Goal: Contribute content: Add original content to the website for others to see

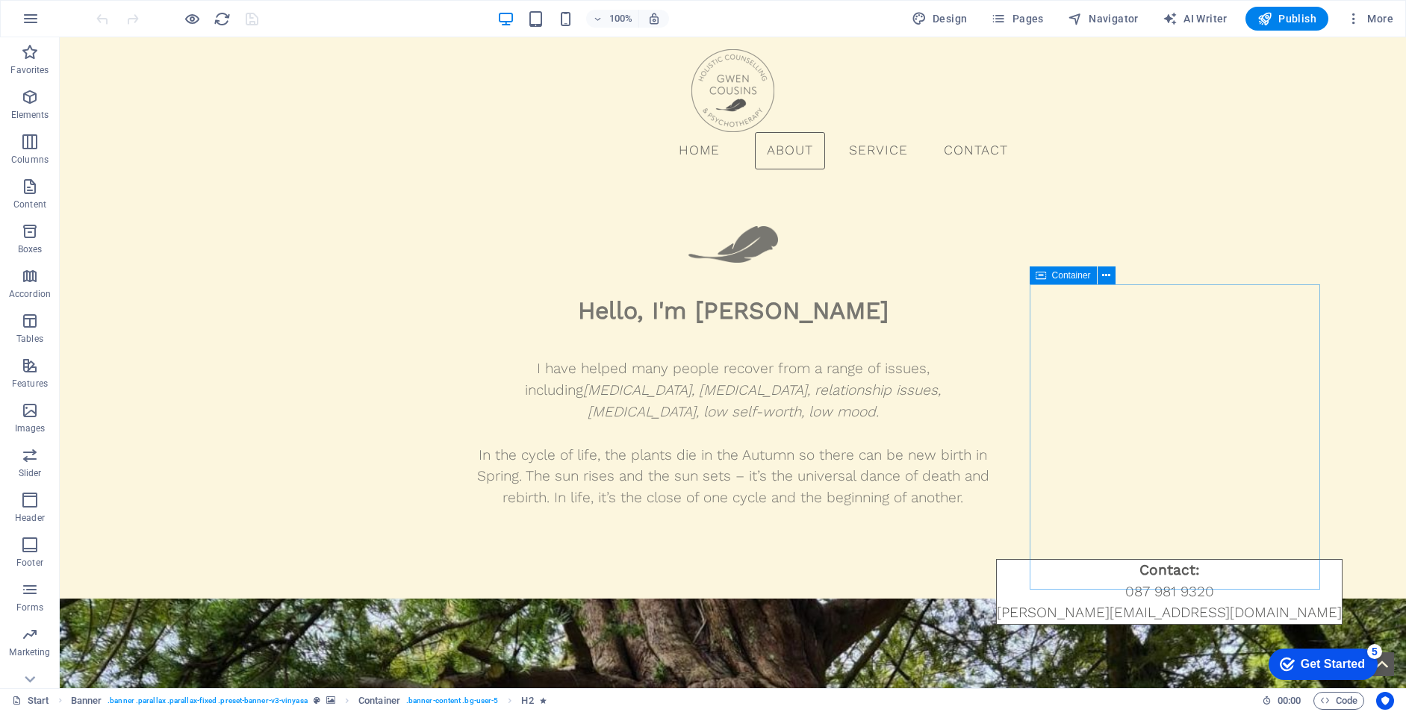
scroll to position [675, 0]
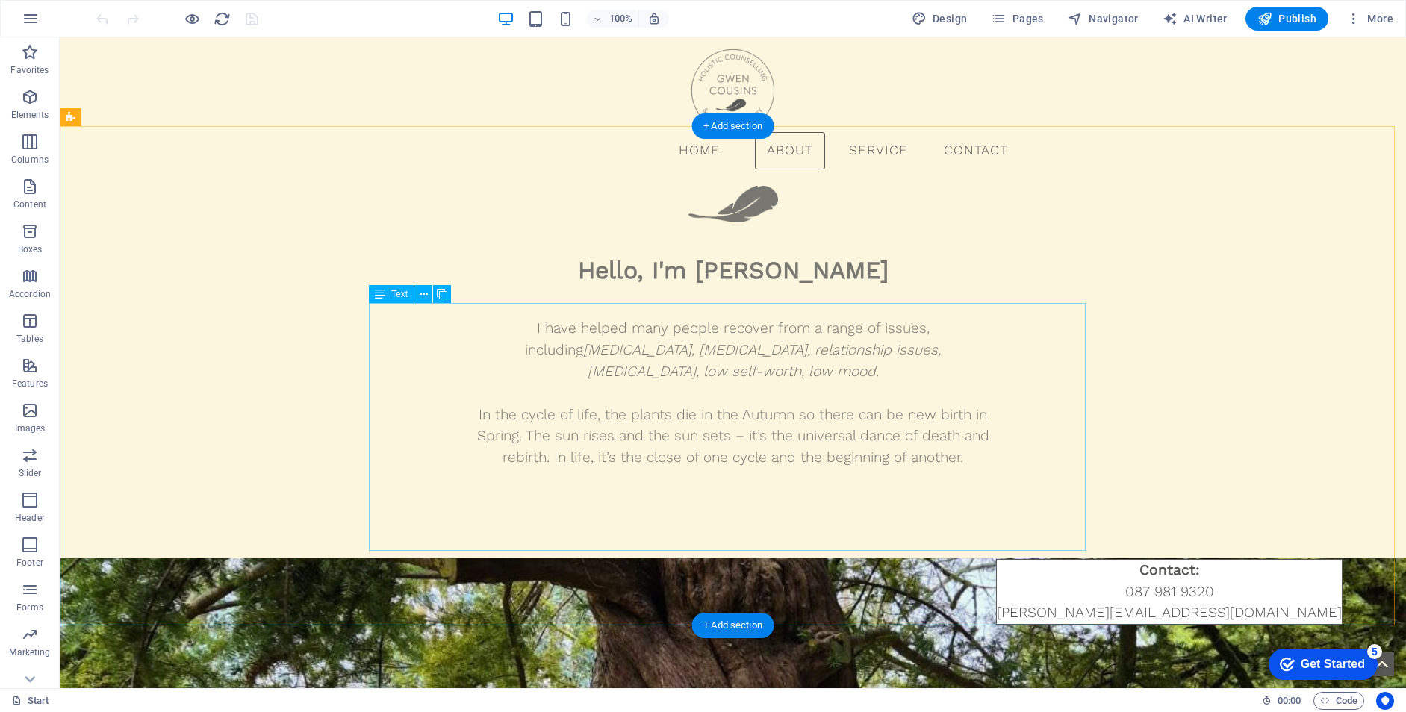
click at [841, 418] on div "I have helped many people recover from a range of issues, including [MEDICAL_DA…" at bounding box center [733, 393] width 573 height 211
click at [890, 401] on div "I have helped many people recover from a range of issues, including [MEDICAL_DA…" at bounding box center [733, 393] width 573 height 211
click at [886, 396] on div "I have helped many people recover from a range of issues, including [MEDICAL_DA…" at bounding box center [733, 393] width 573 height 211
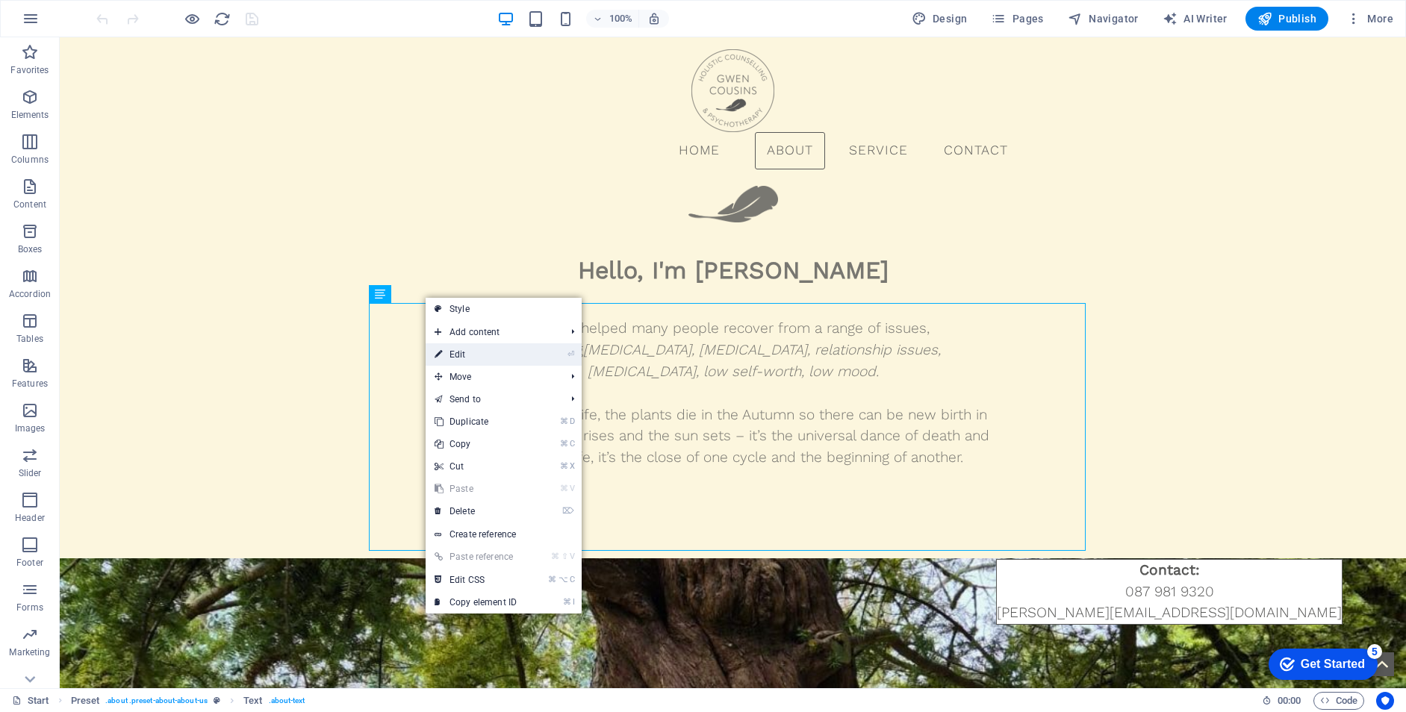
click at [491, 349] on link "⏎ Edit" at bounding box center [476, 354] width 100 height 22
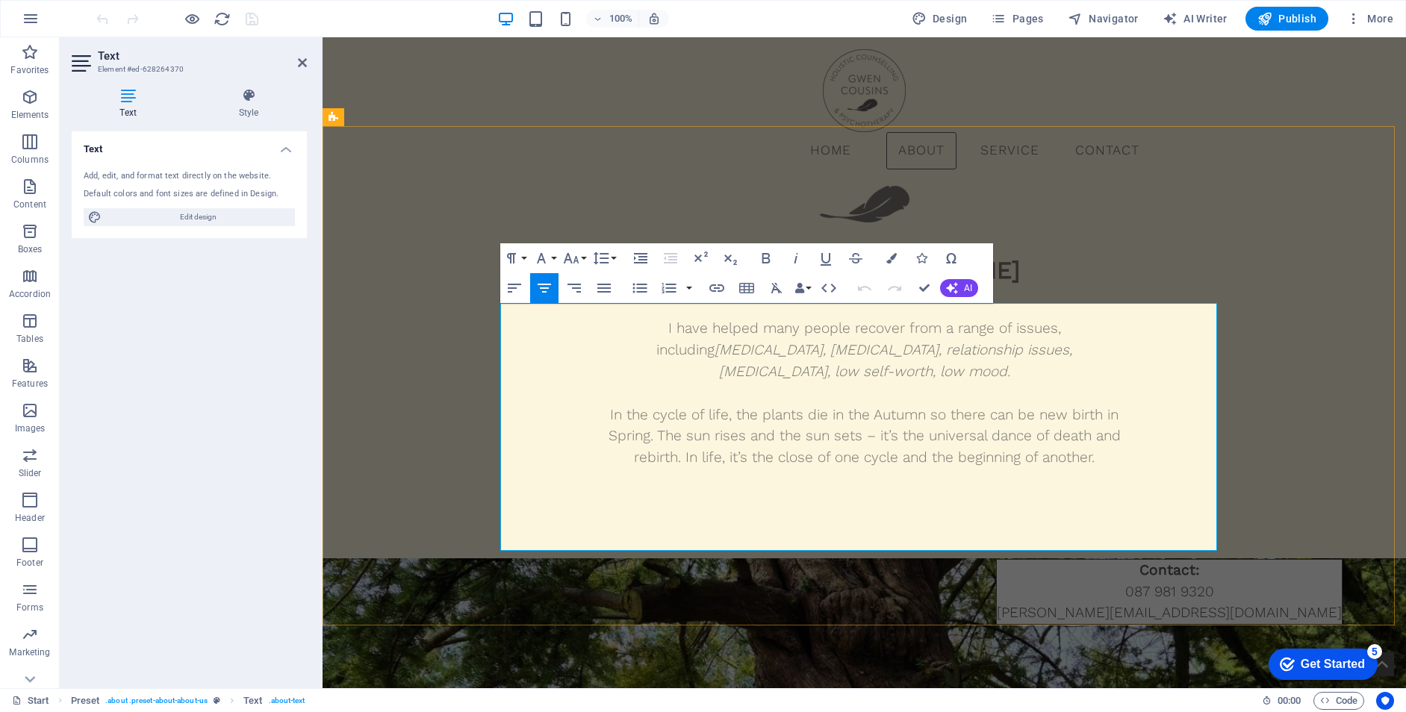
click at [1002, 380] on em "[MEDICAL_DATA], [MEDICAL_DATA], relationship issues, [MEDICAL_DATA], low self-w…" at bounding box center [894, 360] width 358 height 39
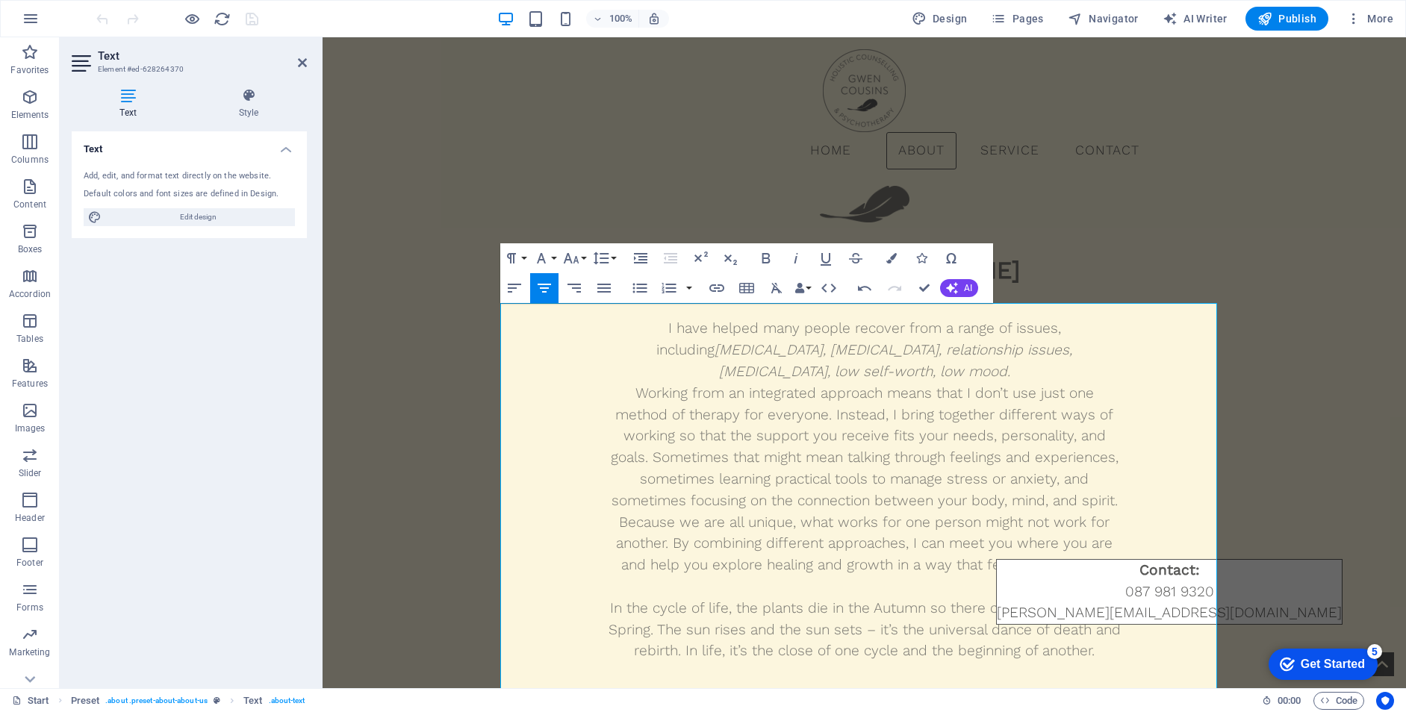
scroll to position [13070, 3]
click at [1009, 382] on p "I have helped many people recover from a range of issues, including [MEDICAL_DA…" at bounding box center [865, 350] width 514 height 64
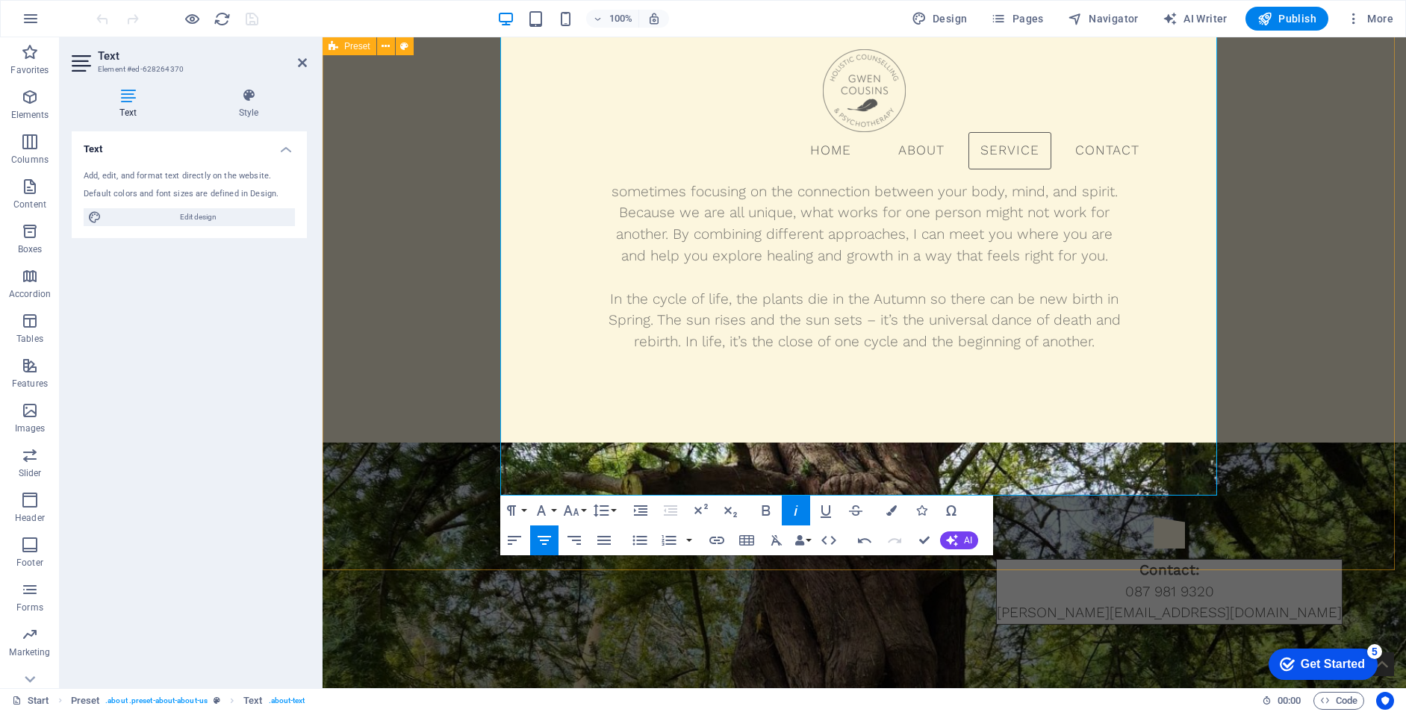
scroll to position [1007, 0]
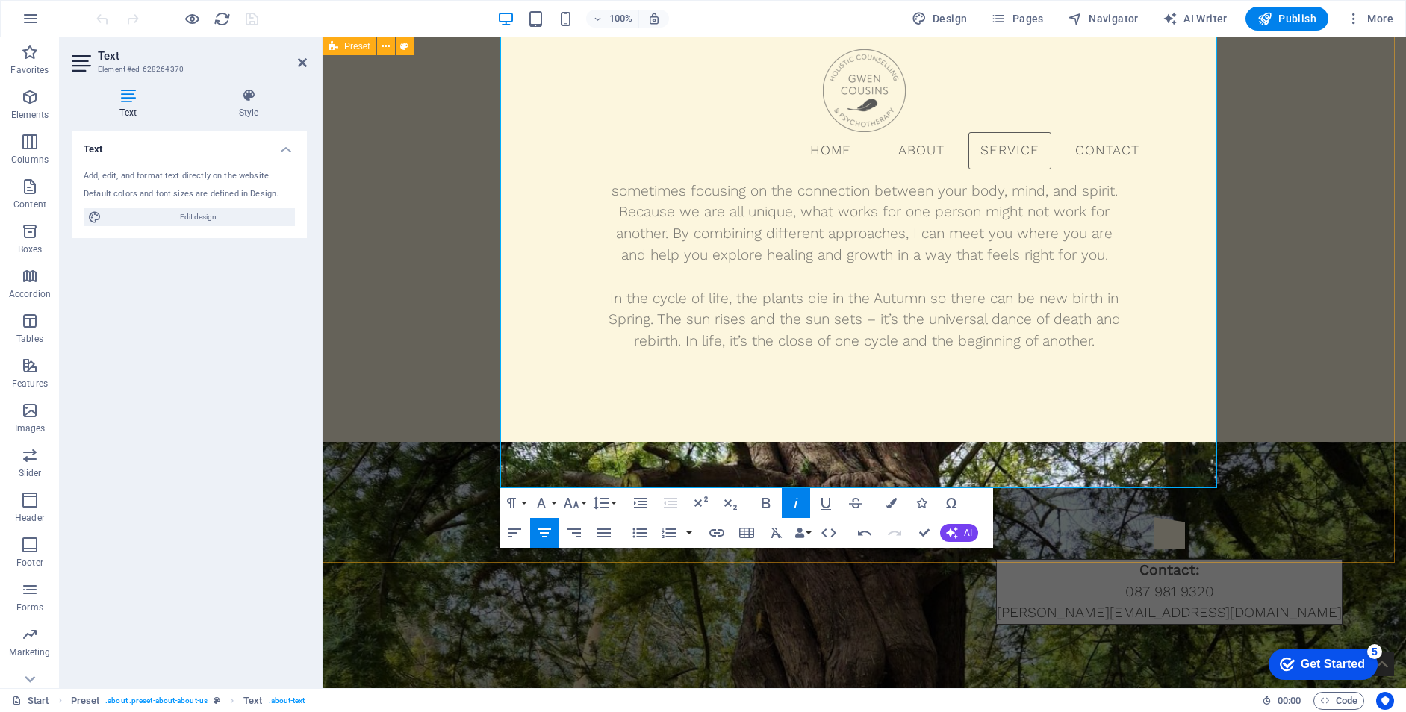
click at [1328, 352] on div "Hello, I'm [PERSON_NAME] I have helped many people recover from a range of issu…" at bounding box center [864, 118] width 1083 height 647
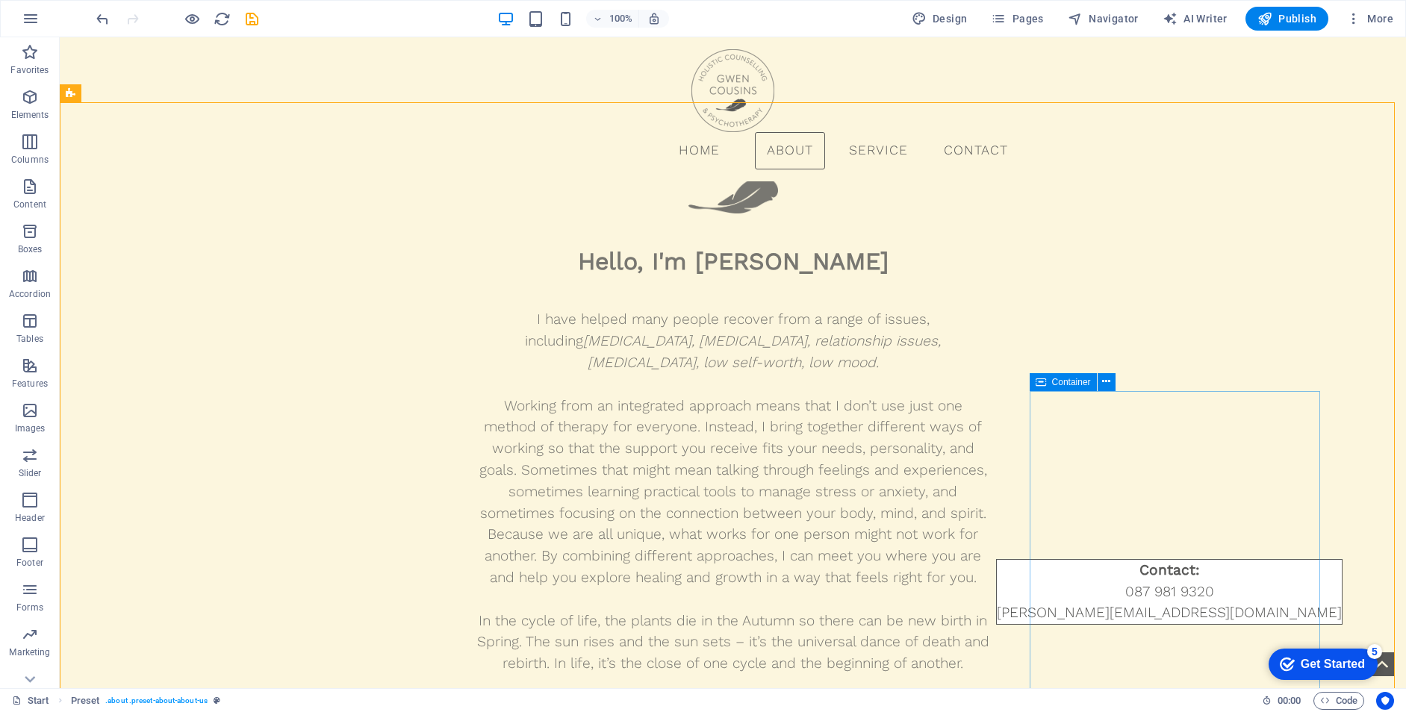
scroll to position [681, 0]
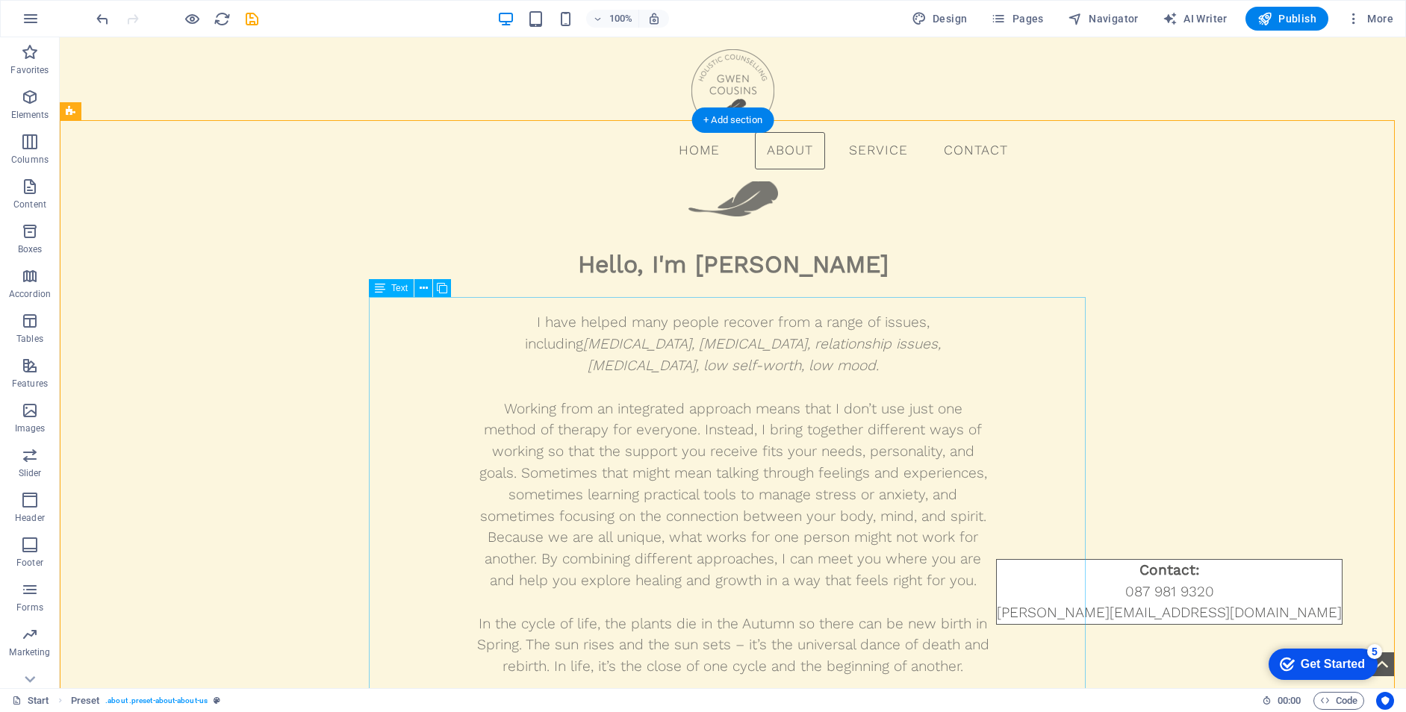
click at [632, 453] on div "I have helped many people recover from a range of issues, including [MEDICAL_DA…" at bounding box center [733, 495] width 573 height 426
click at [636, 448] on div "I have helped many people recover from a range of issues, including [MEDICAL_DA…" at bounding box center [733, 495] width 573 height 426
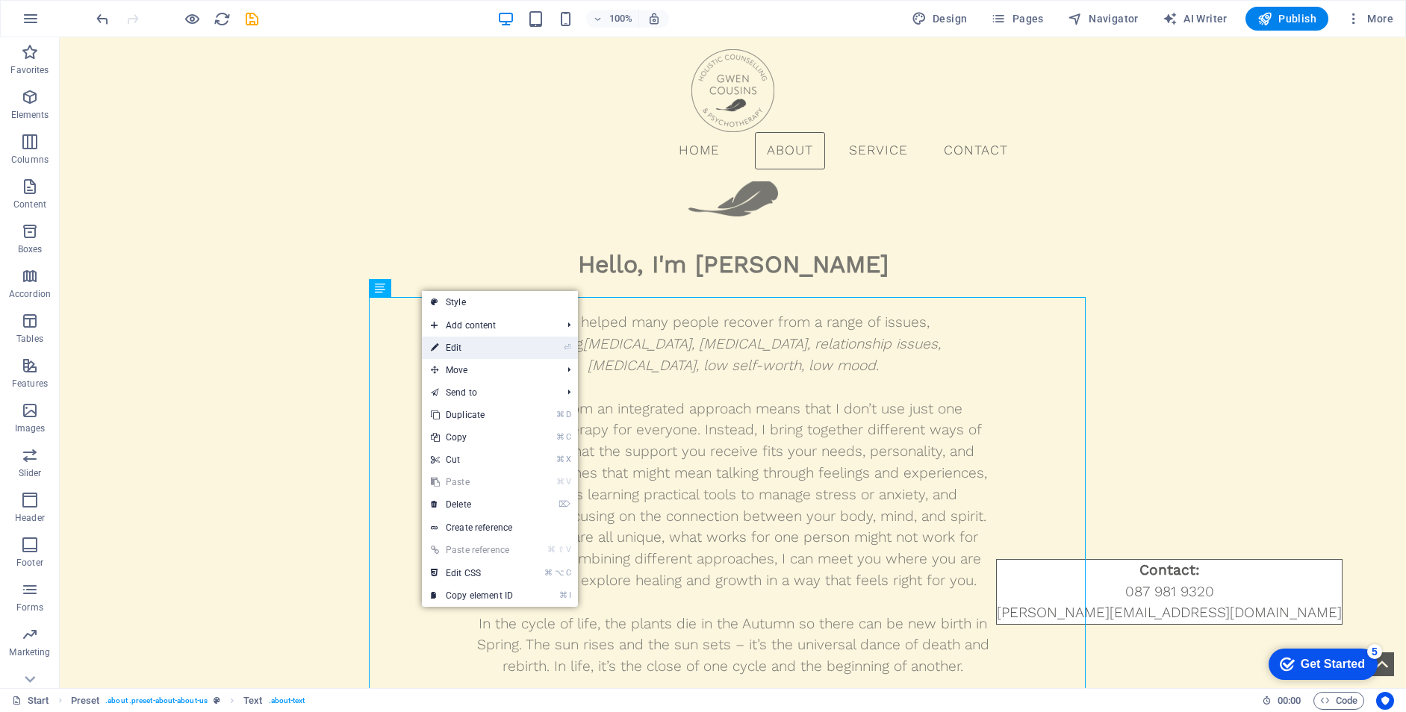
click at [476, 347] on link "⏎ Edit" at bounding box center [472, 348] width 100 height 22
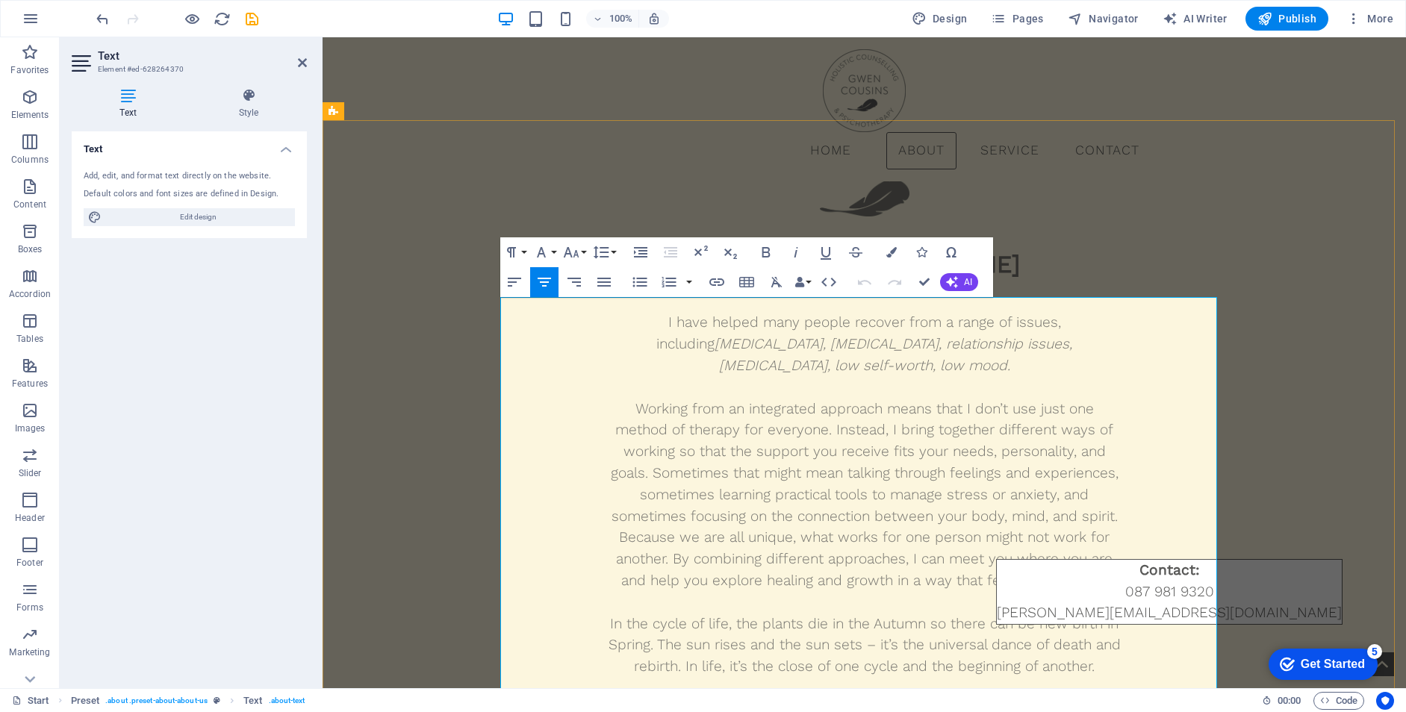
click at [765, 452] on p "Working from an integrated approach means that I don’t use just one method of t…" at bounding box center [865, 463] width 514 height 129
drag, startPoint x: 843, startPoint y: 447, endPoint x: 673, endPoint y: 444, distance: 169.5
click at [675, 447] on p "Working from an integrated approach means that I don’t use just one method of t…" at bounding box center [865, 463] width 514 height 129
click at [770, 249] on icon "button" at bounding box center [766, 252] width 18 height 18
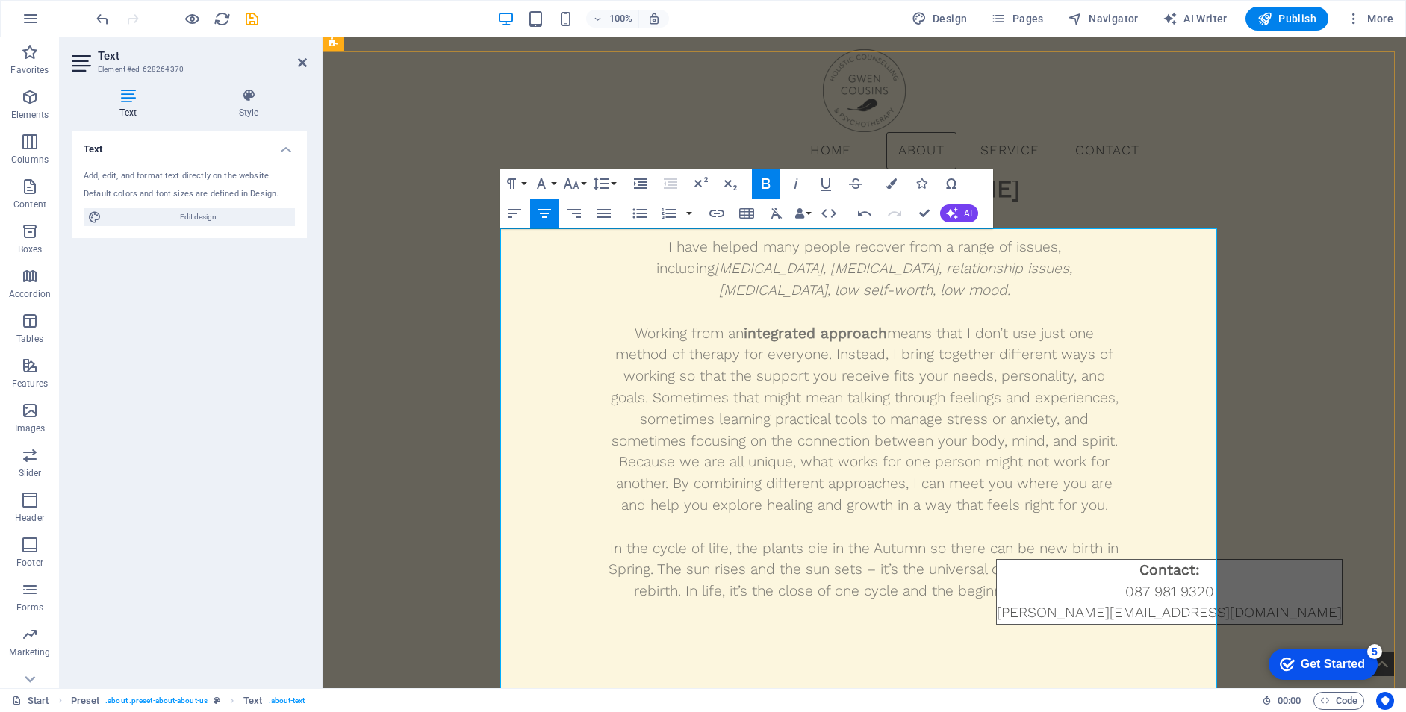
scroll to position [759, 0]
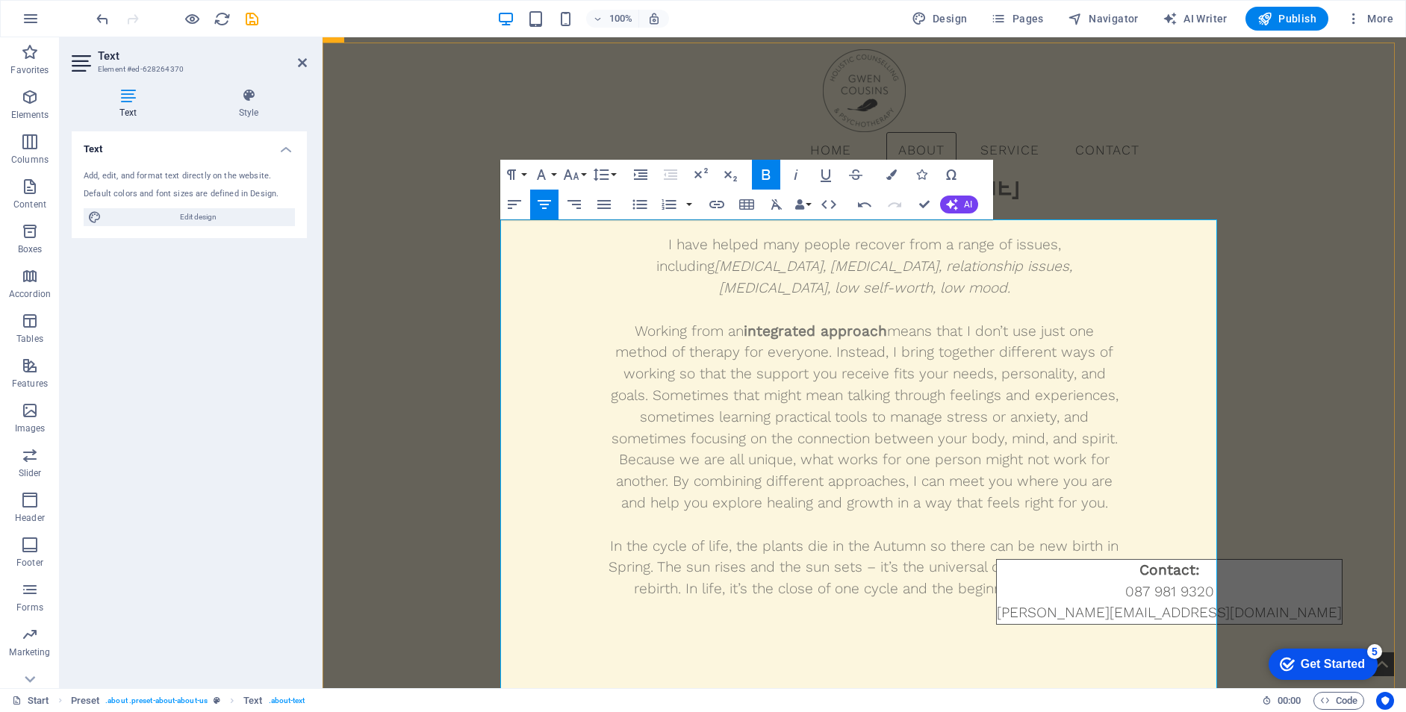
click at [608, 450] on p "Working from an integrated approach means that I don’t use just one method of t…" at bounding box center [865, 385] width 514 height 129
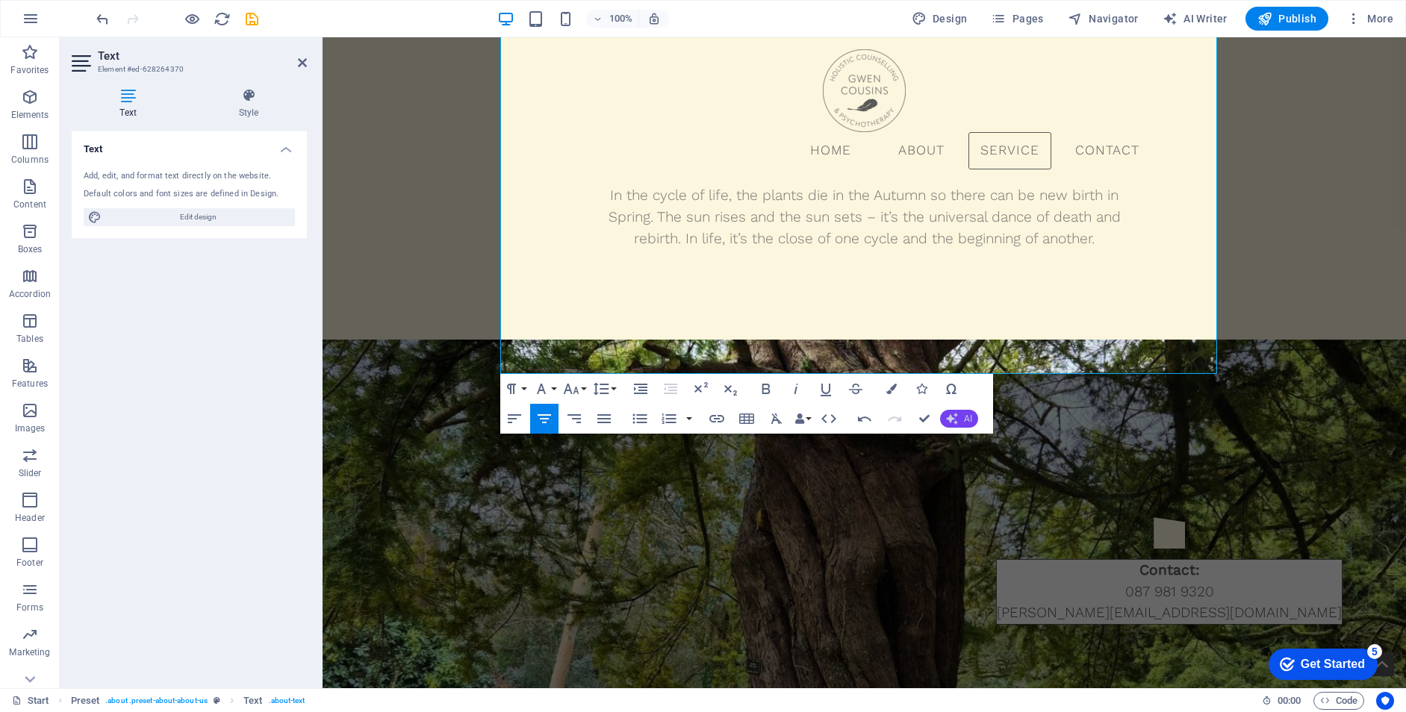
scroll to position [1153, 0]
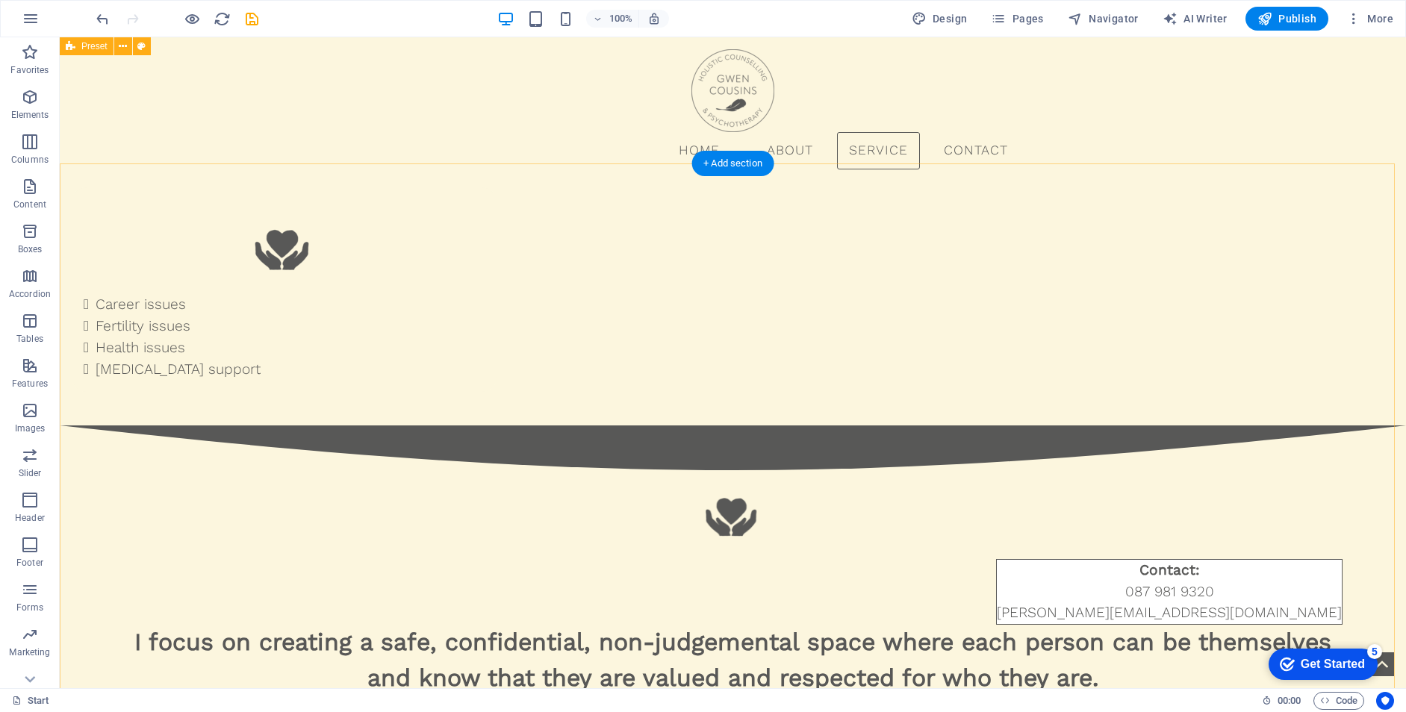
scroll to position [2222, 0]
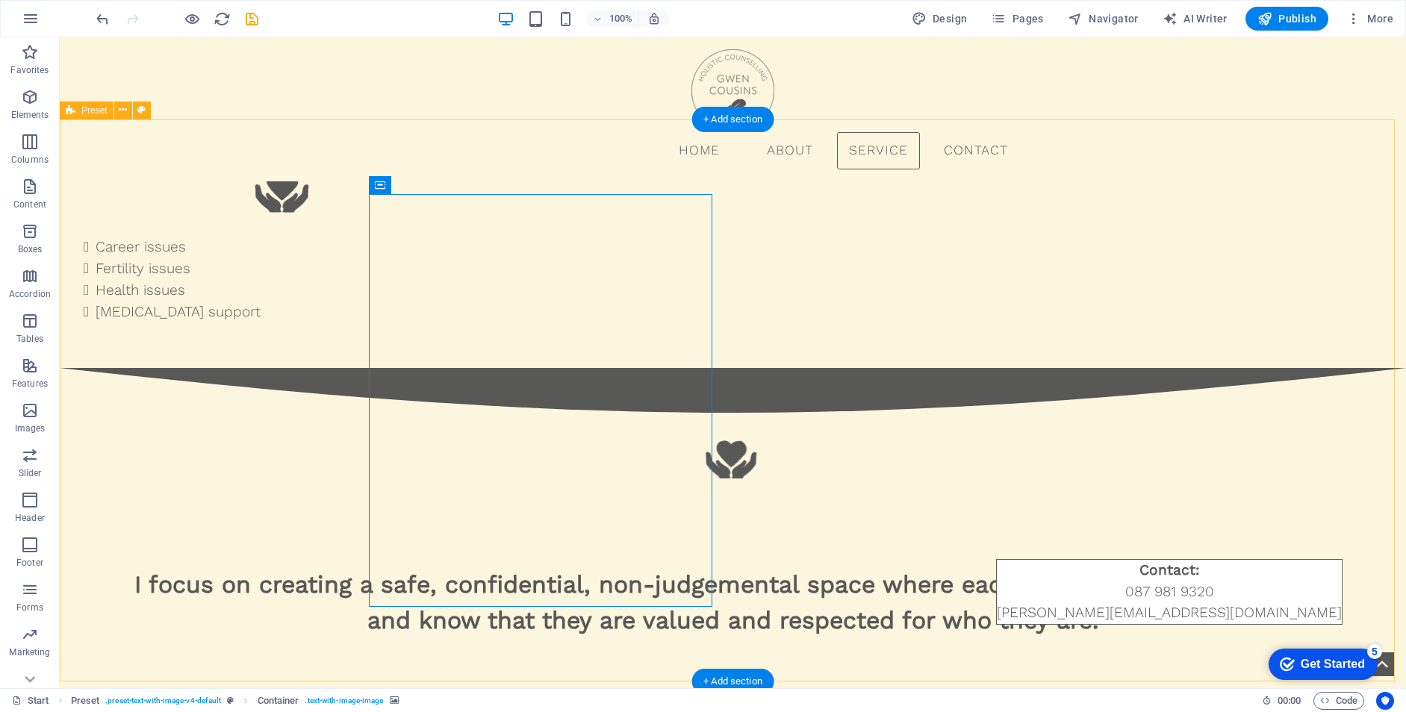
scroll to position [2294, 0]
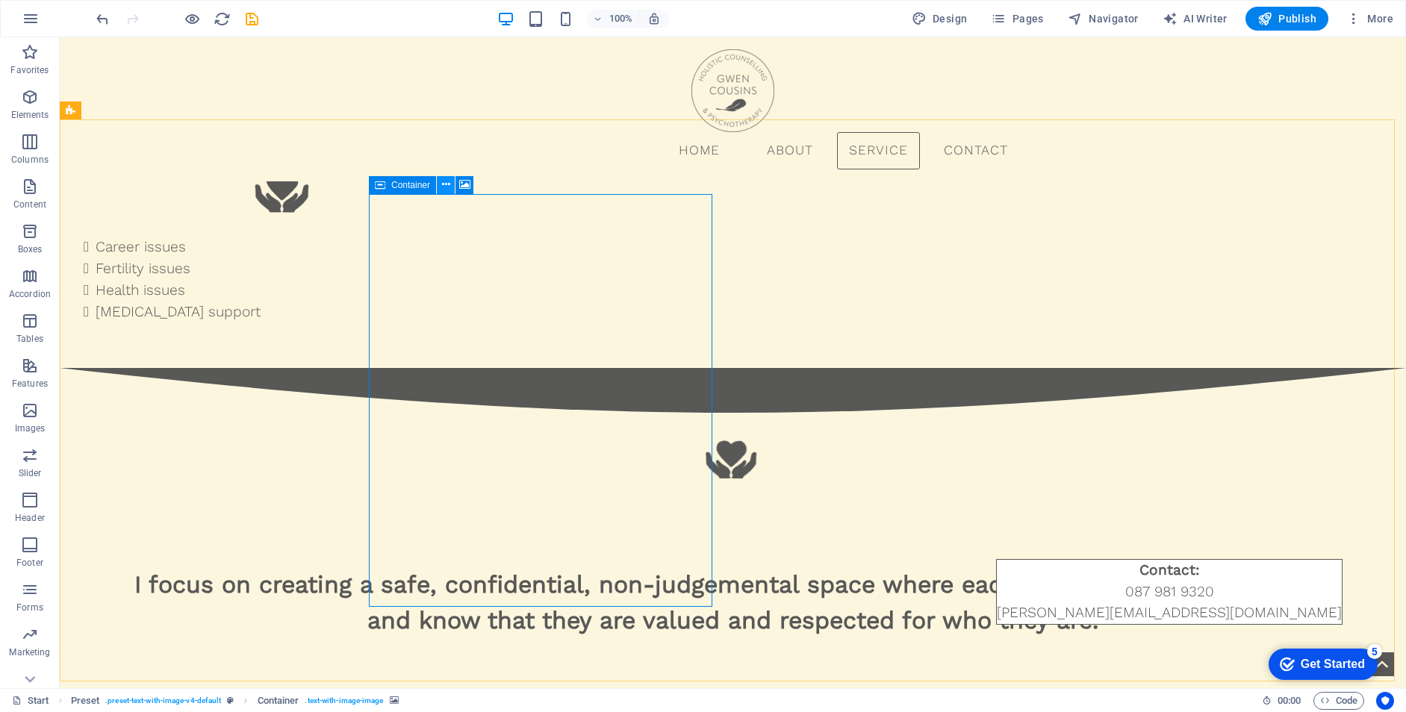
click at [449, 183] on icon at bounding box center [446, 185] width 8 height 16
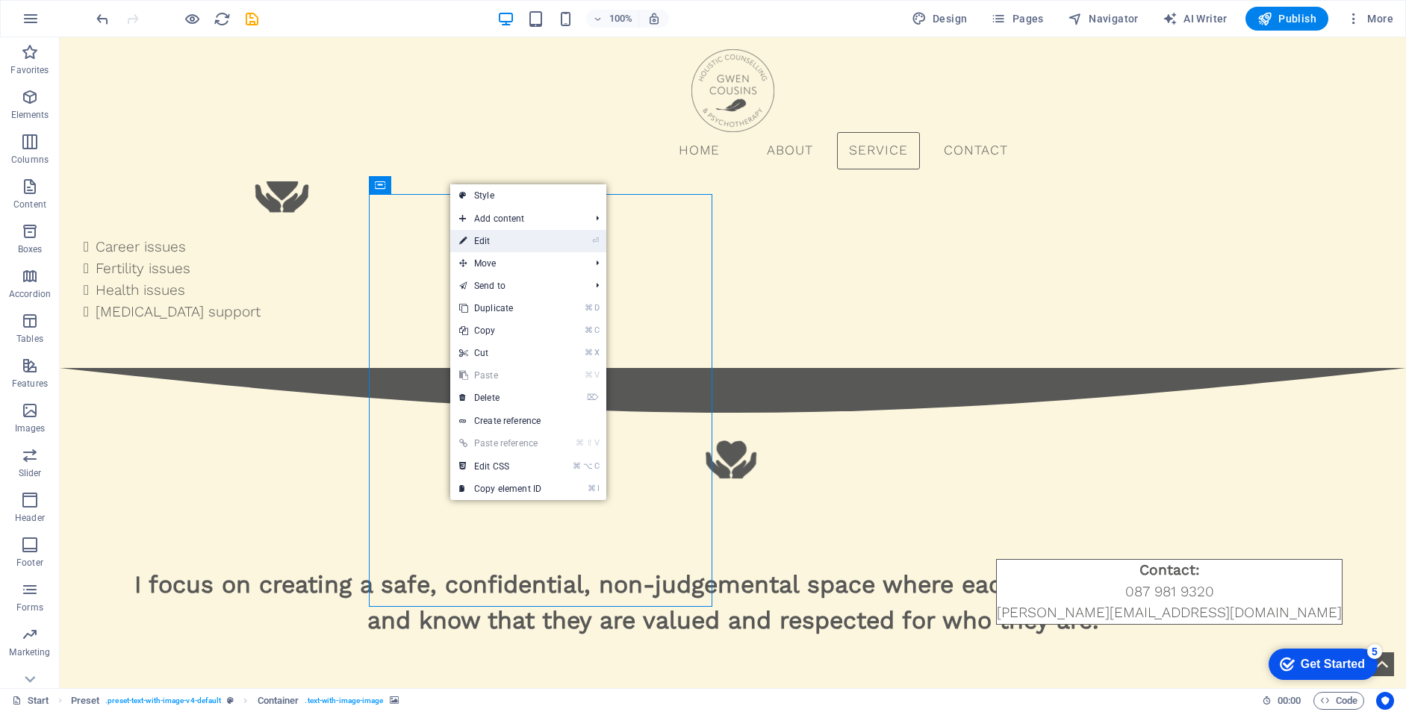
click at [505, 240] on link "⏎ Edit" at bounding box center [500, 241] width 100 height 22
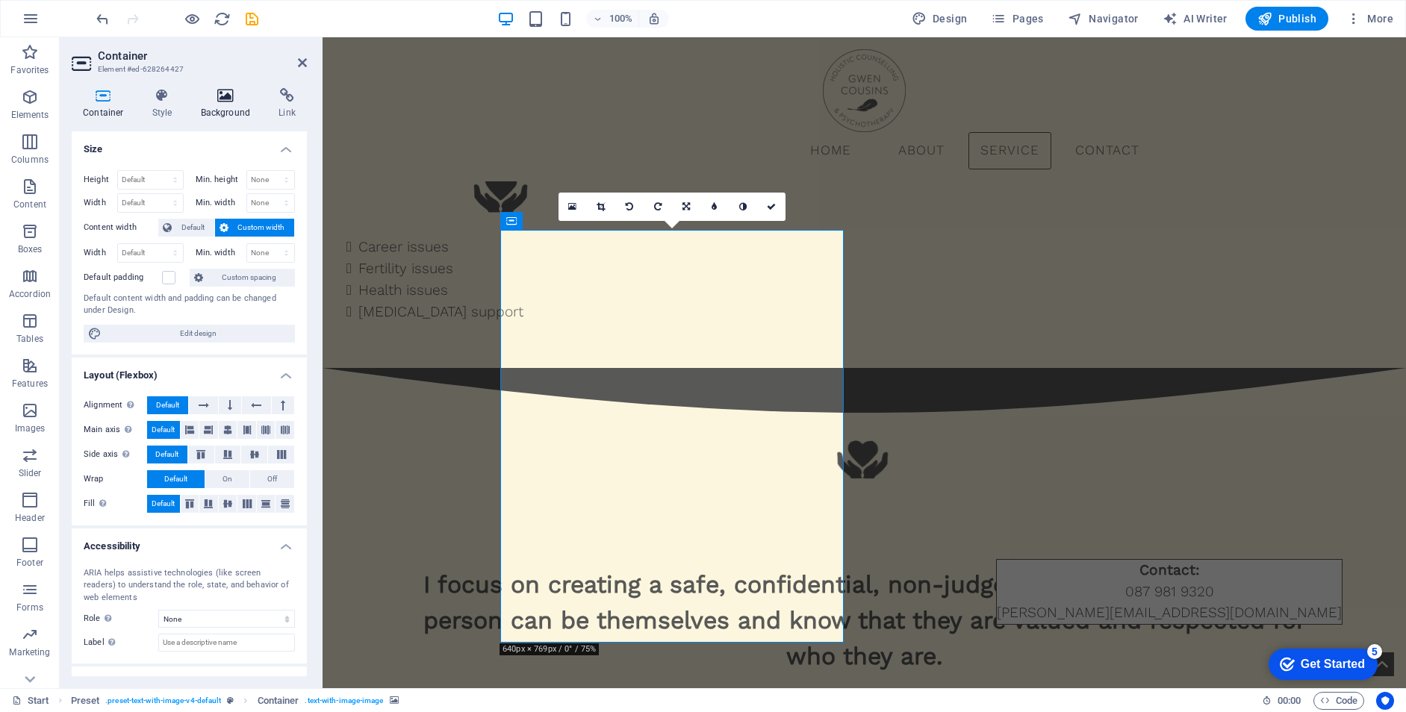
click at [234, 103] on h4 "Background" at bounding box center [229, 103] width 78 height 31
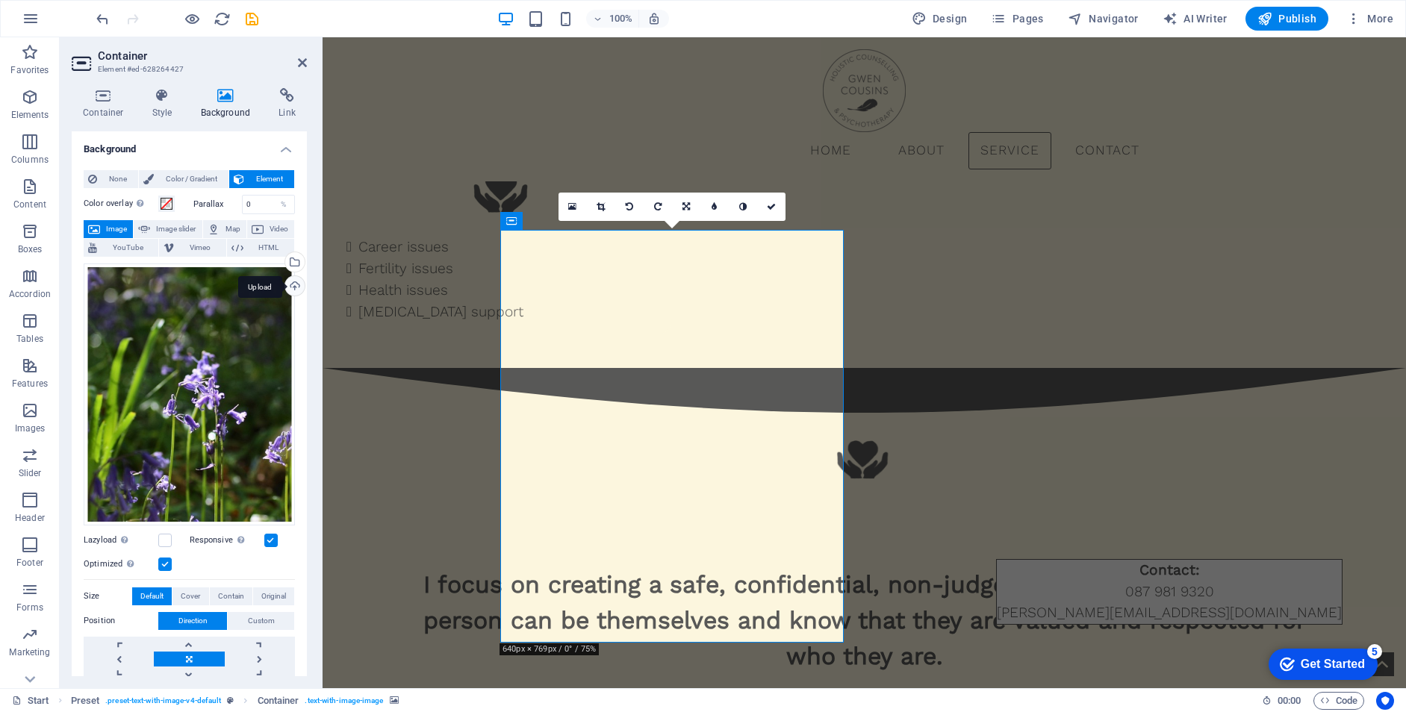
click at [297, 287] on div "Upload" at bounding box center [293, 287] width 22 height 22
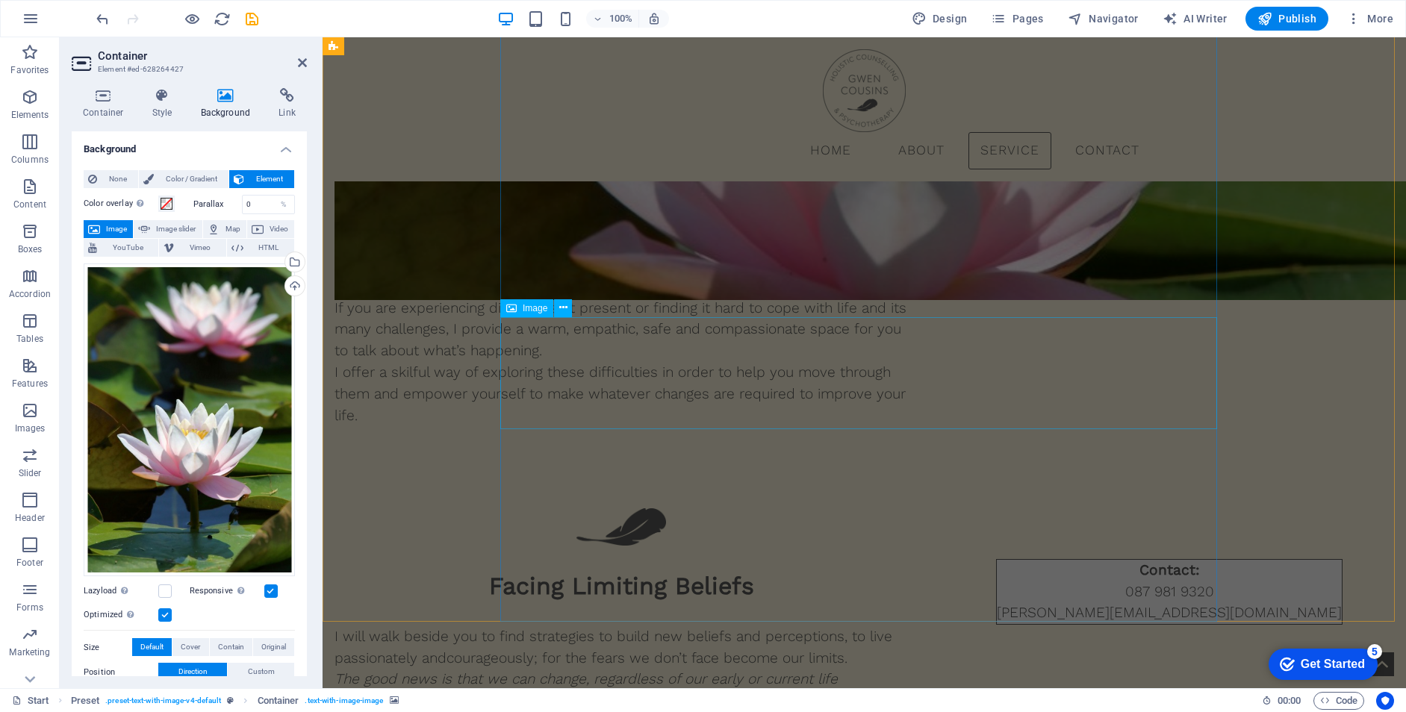
scroll to position [3453, 0]
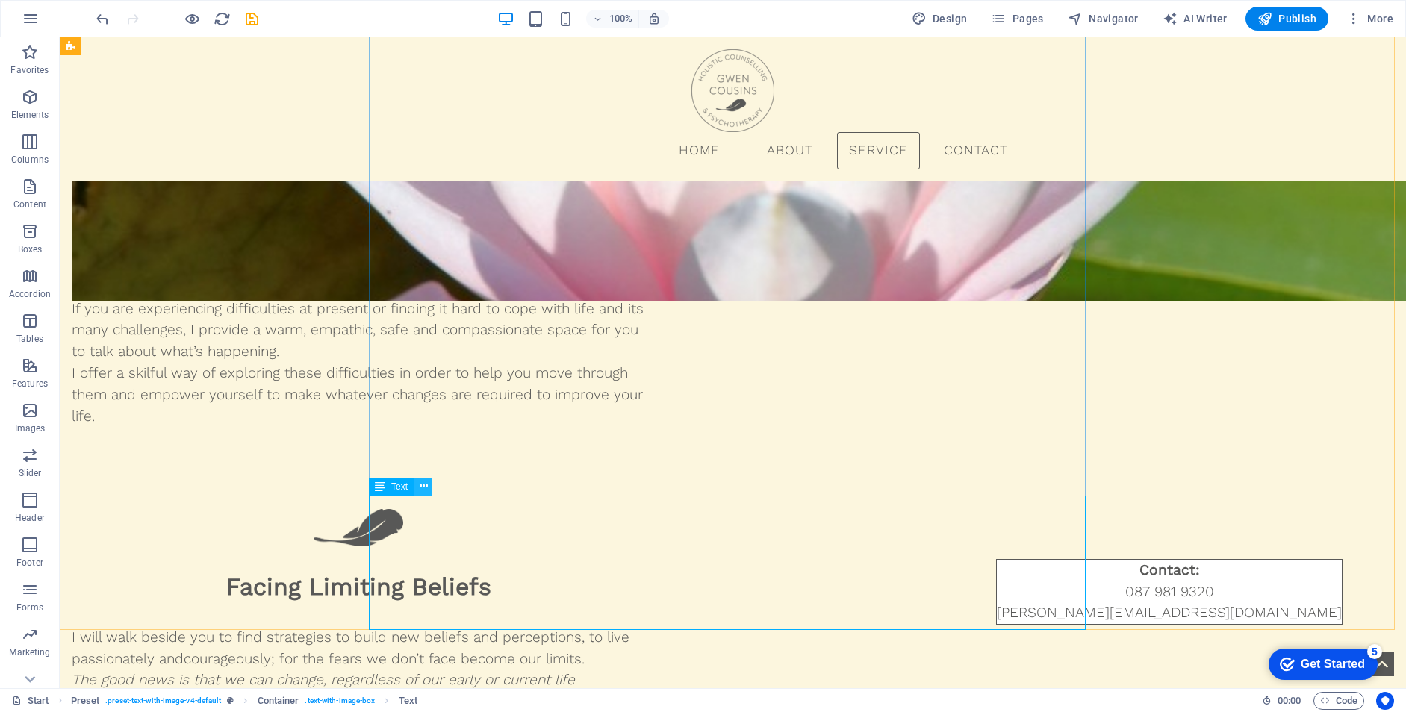
click at [428, 485] on button at bounding box center [423, 487] width 18 height 18
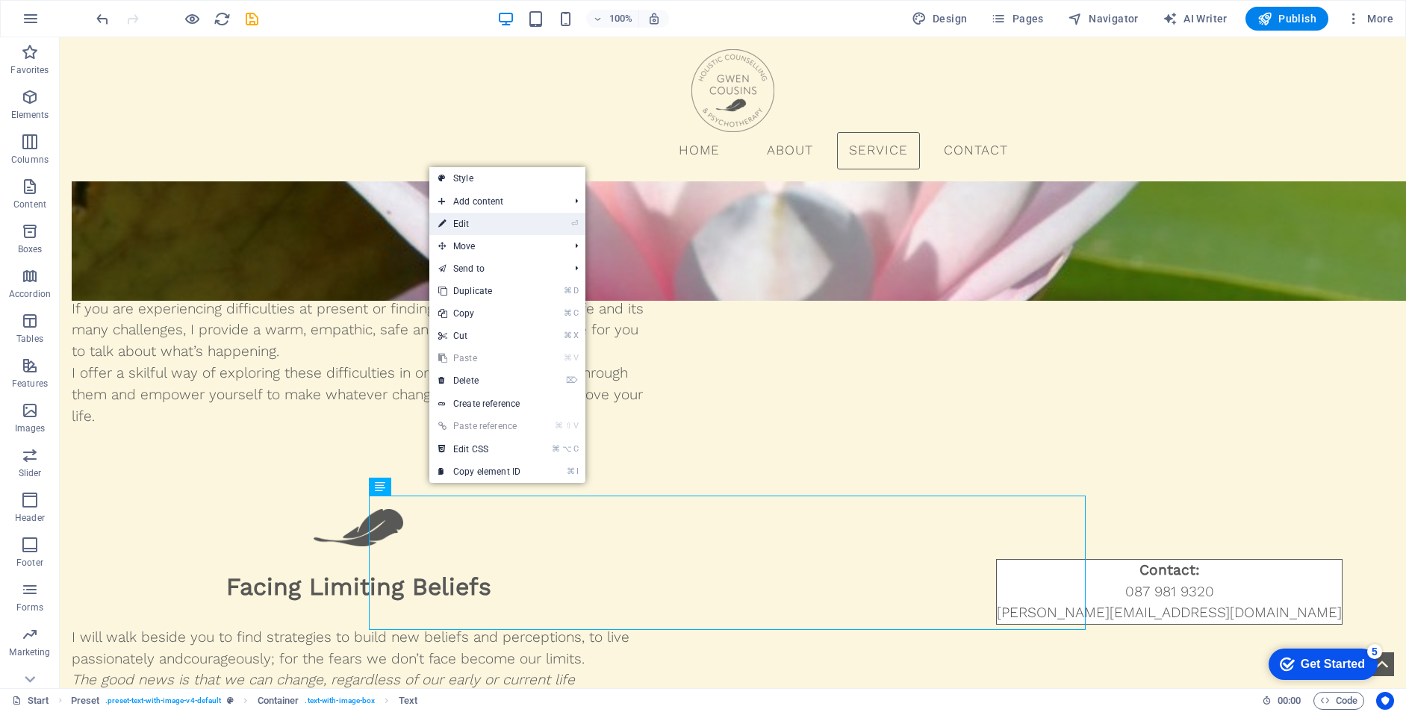
click at [494, 217] on link "⏎ Edit" at bounding box center [479, 224] width 100 height 22
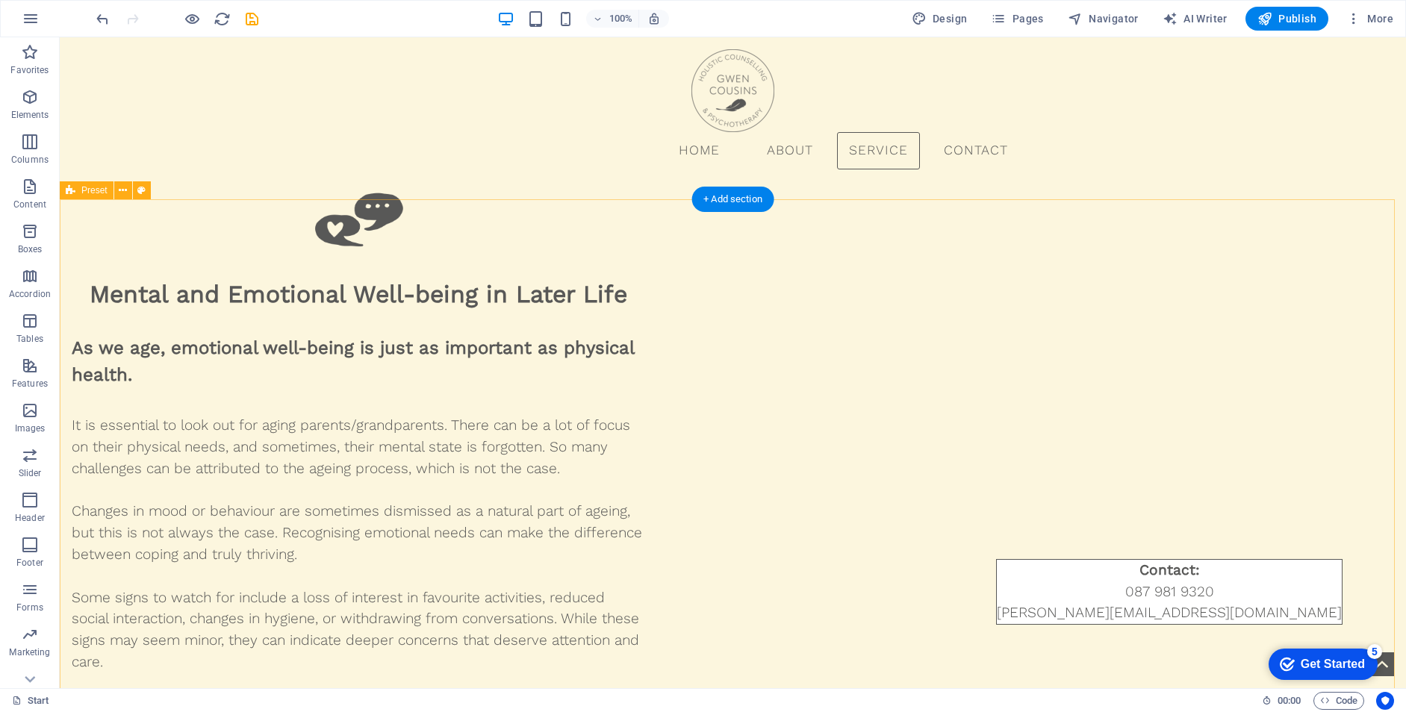
scroll to position [5850, 0]
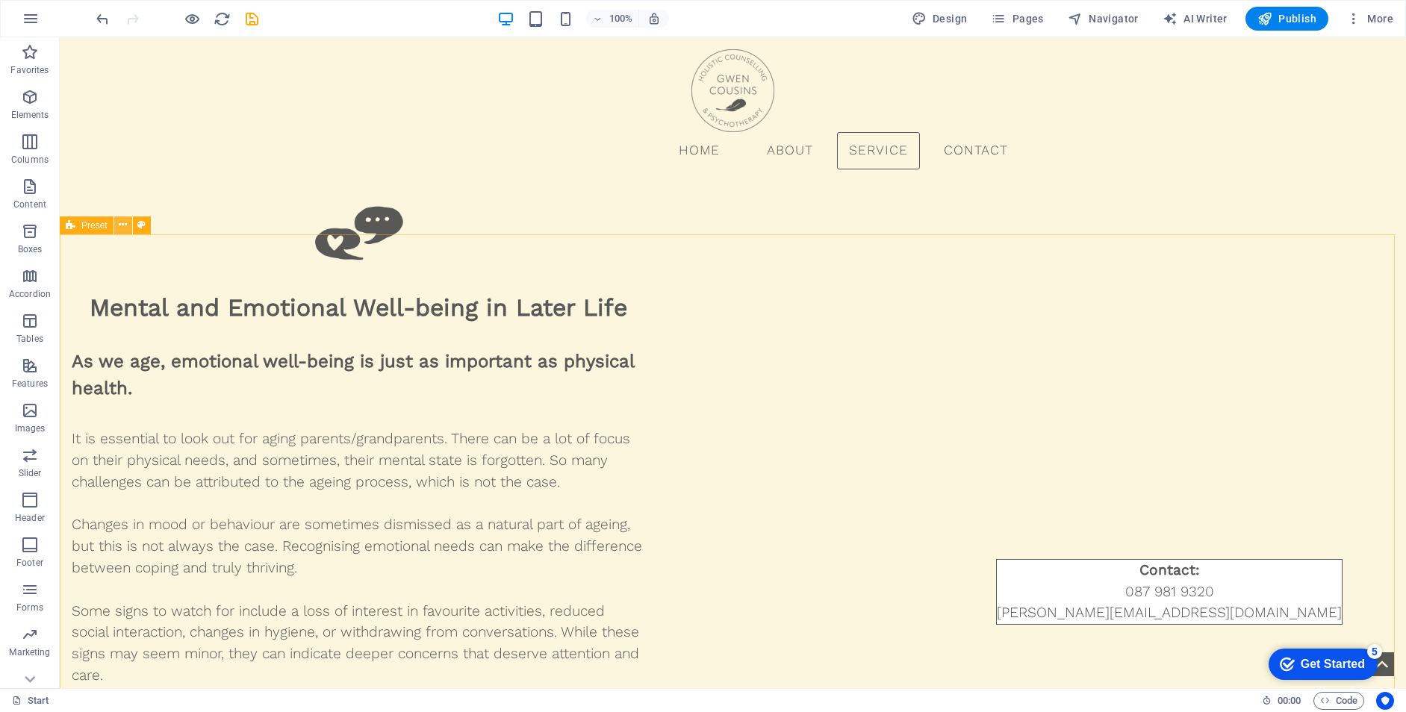
click at [124, 226] on icon at bounding box center [123, 225] width 8 height 16
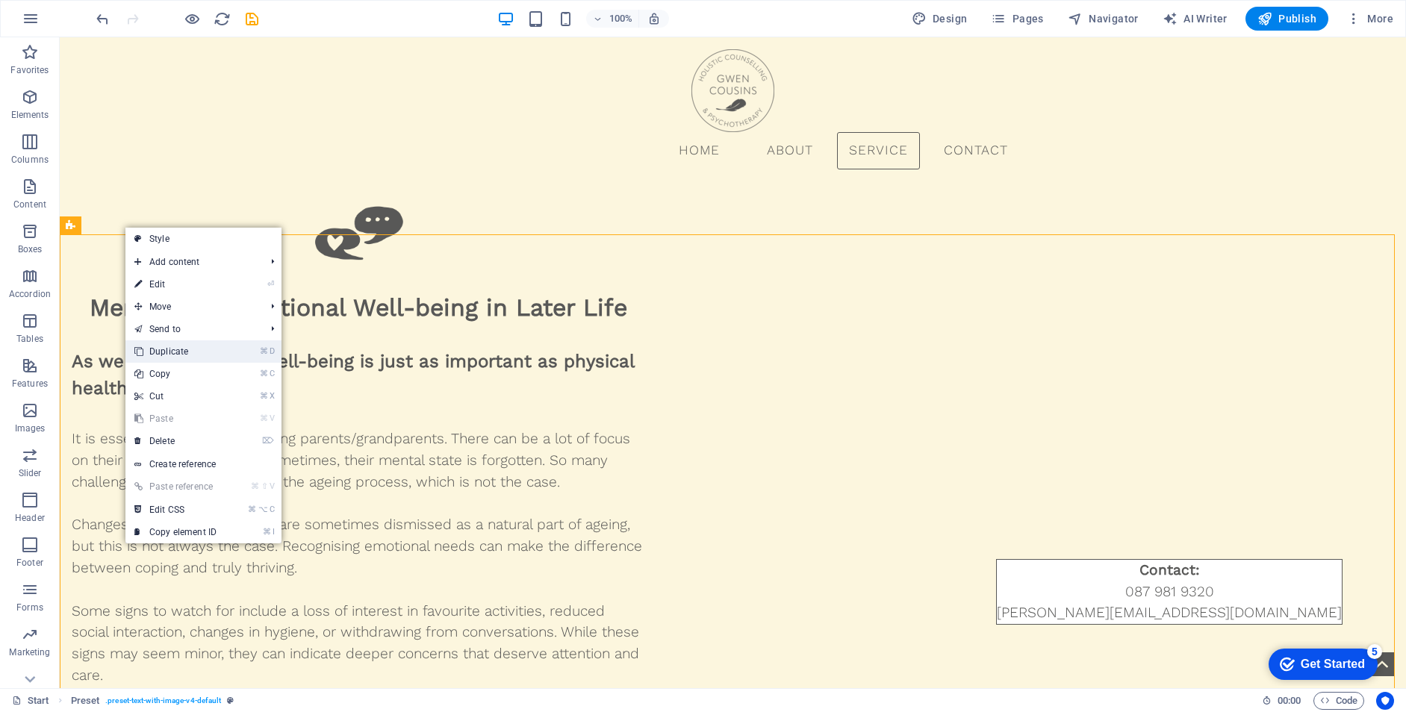
click at [189, 349] on link "⌘ D Duplicate" at bounding box center [175, 351] width 100 height 22
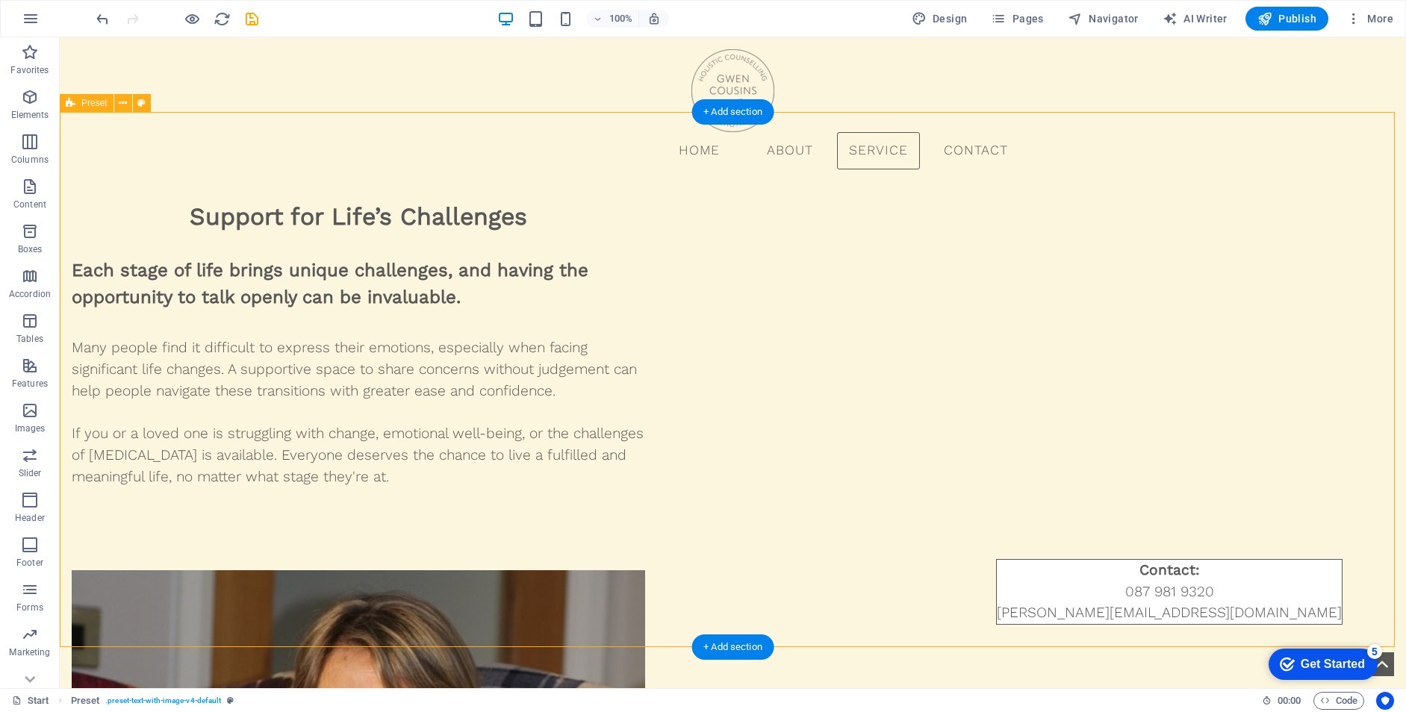
scroll to position [6525, 0]
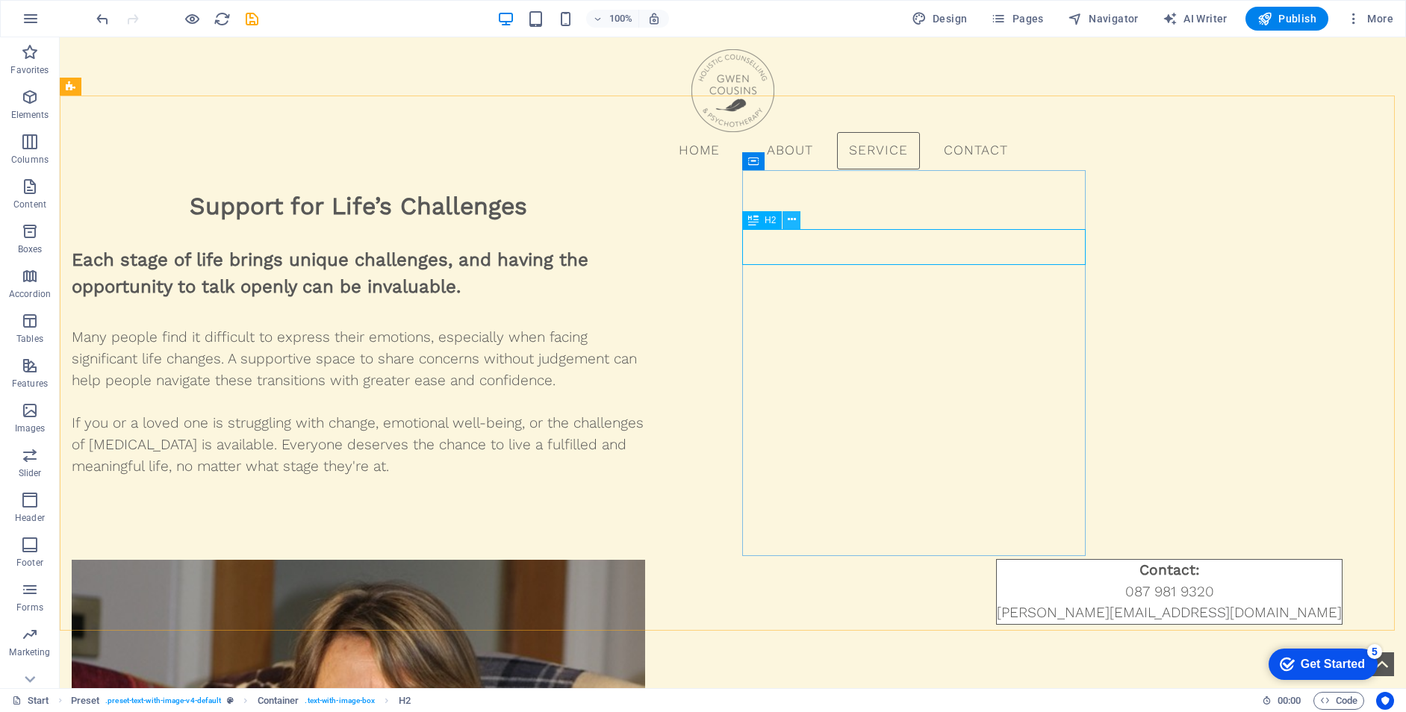
click at [800, 219] on button at bounding box center [792, 220] width 18 height 18
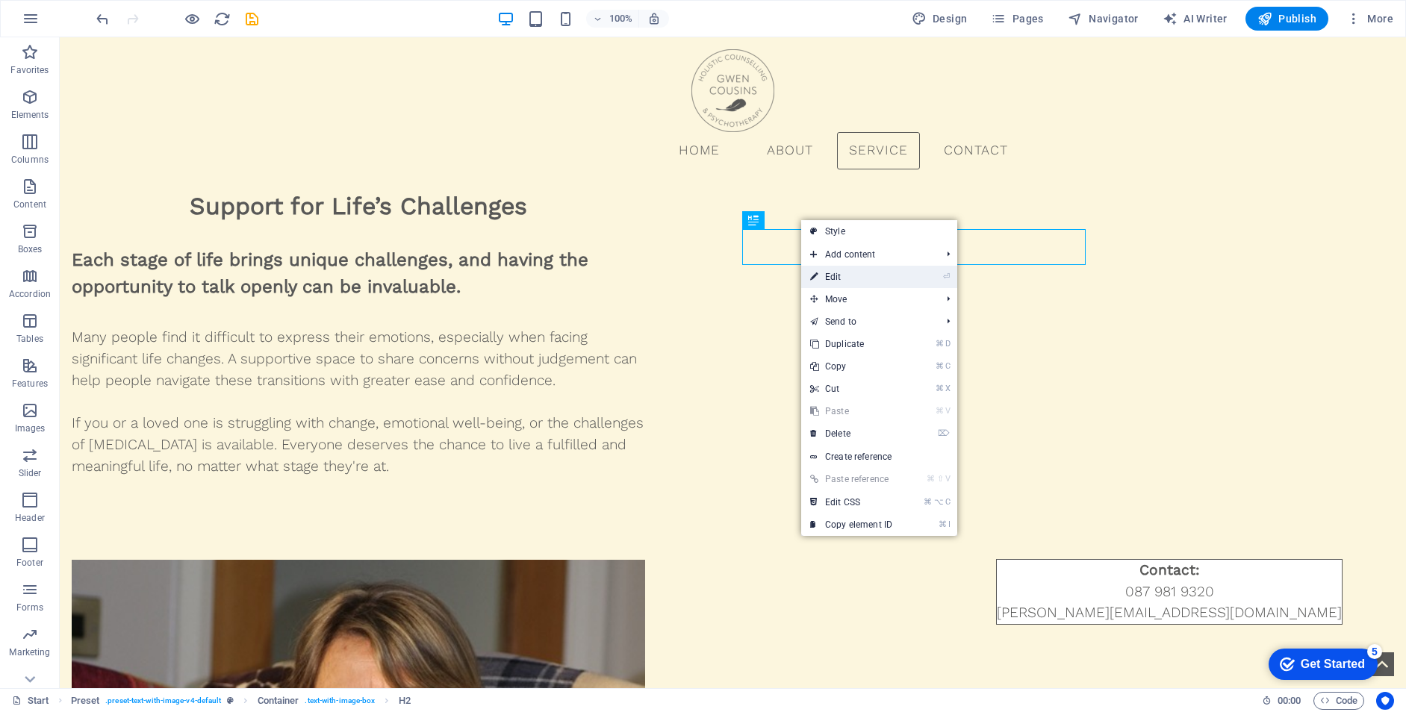
click at [862, 276] on link "⏎ Edit" at bounding box center [851, 277] width 100 height 22
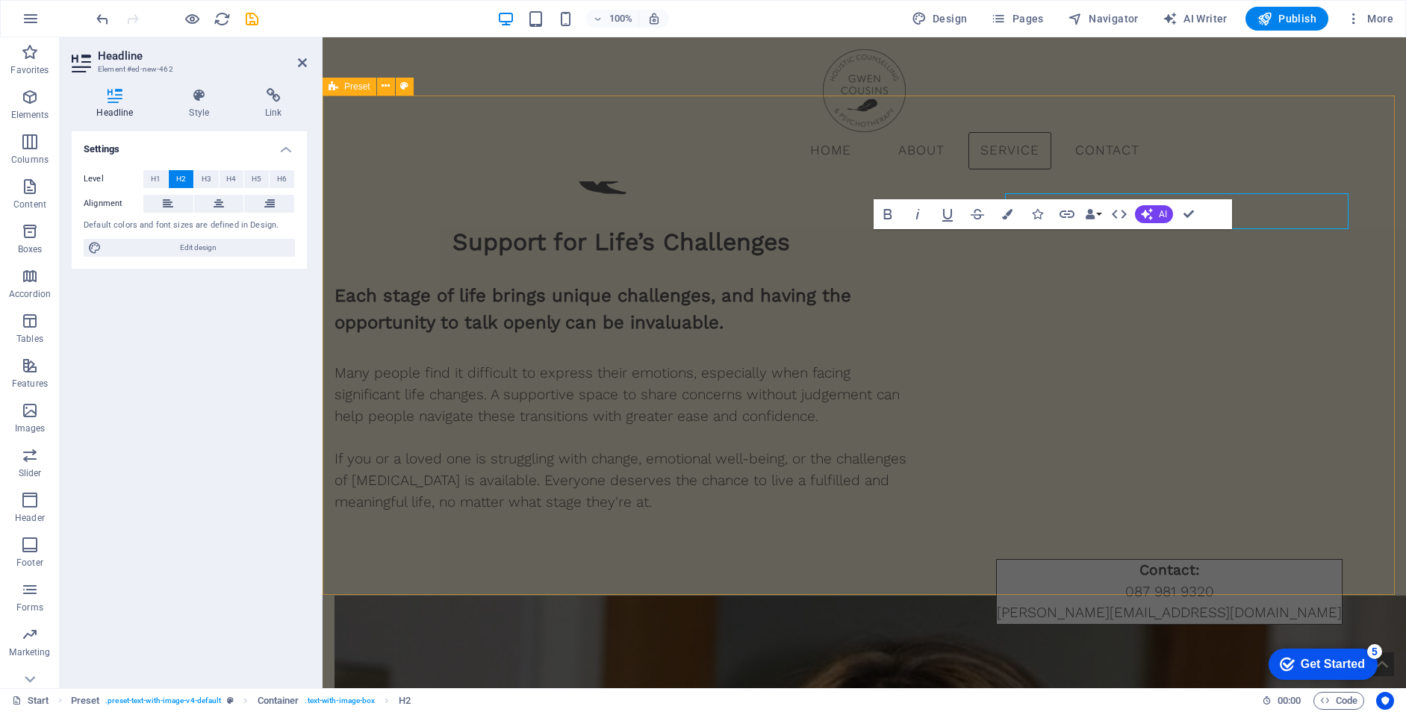
scroll to position [6561, 0]
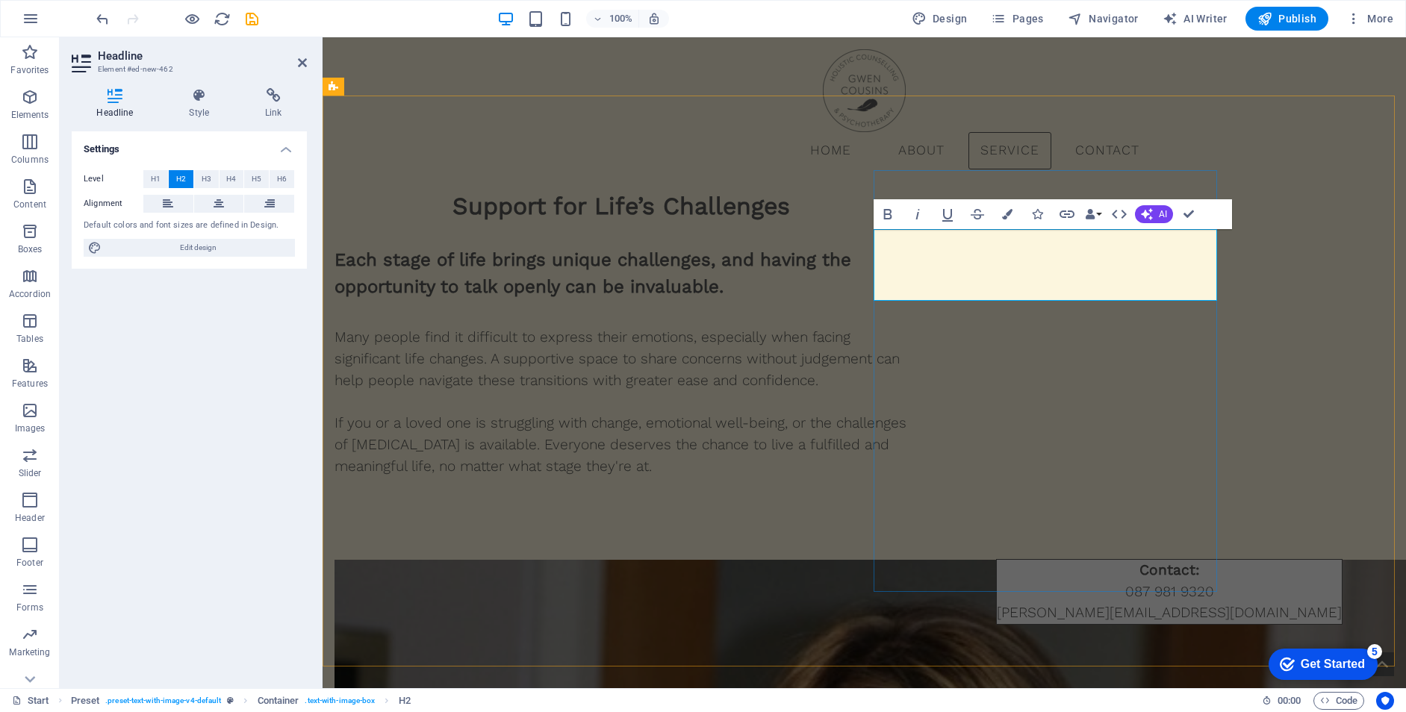
drag, startPoint x: 991, startPoint y: 393, endPoint x: 1254, endPoint y: 393, distance: 262.8
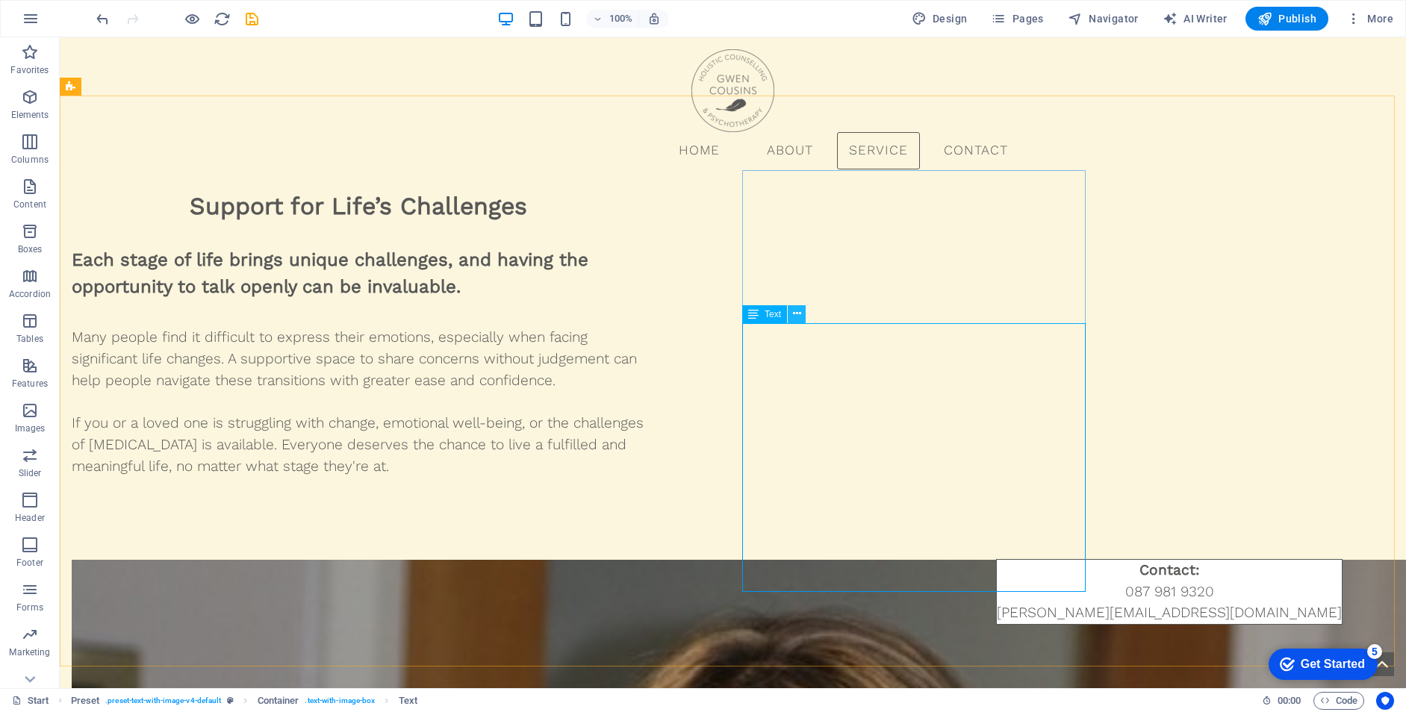
click at [800, 315] on icon at bounding box center [797, 314] width 8 height 16
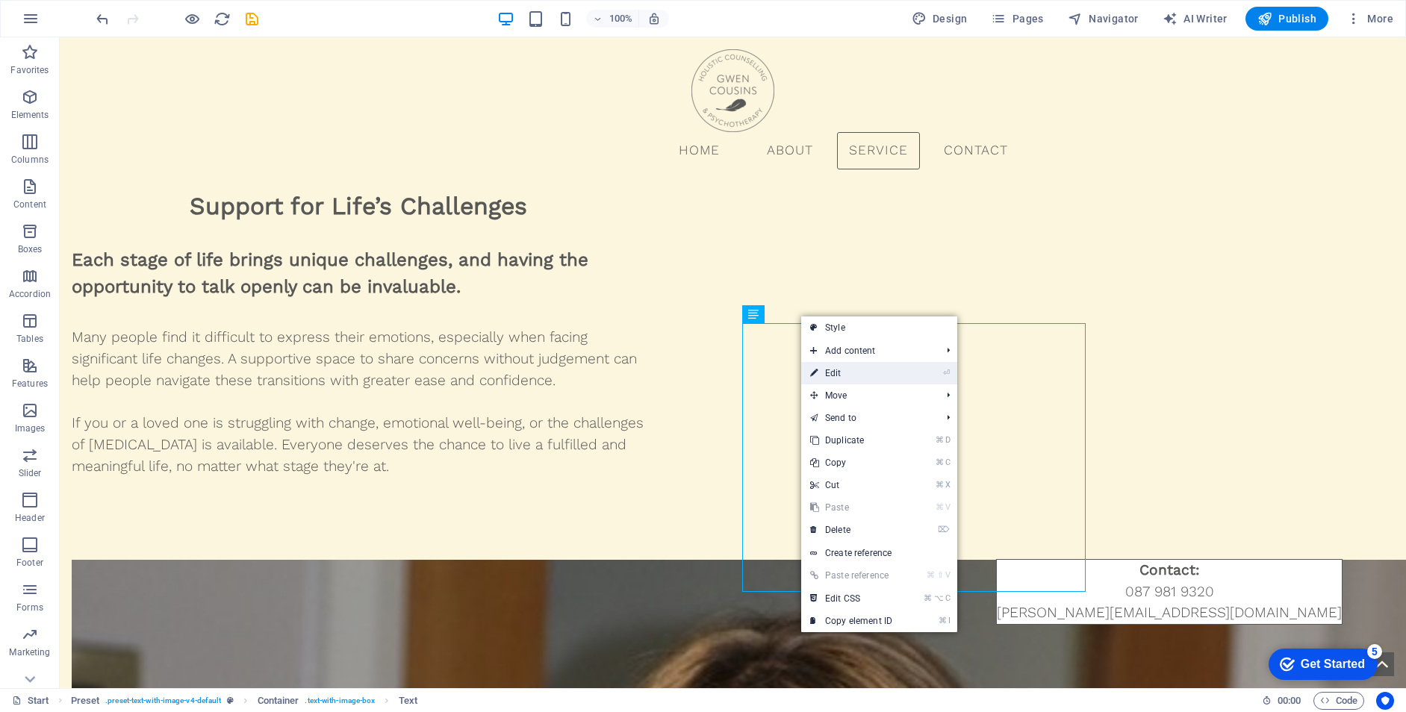
click at [872, 371] on link "⏎ Edit" at bounding box center [851, 373] width 100 height 22
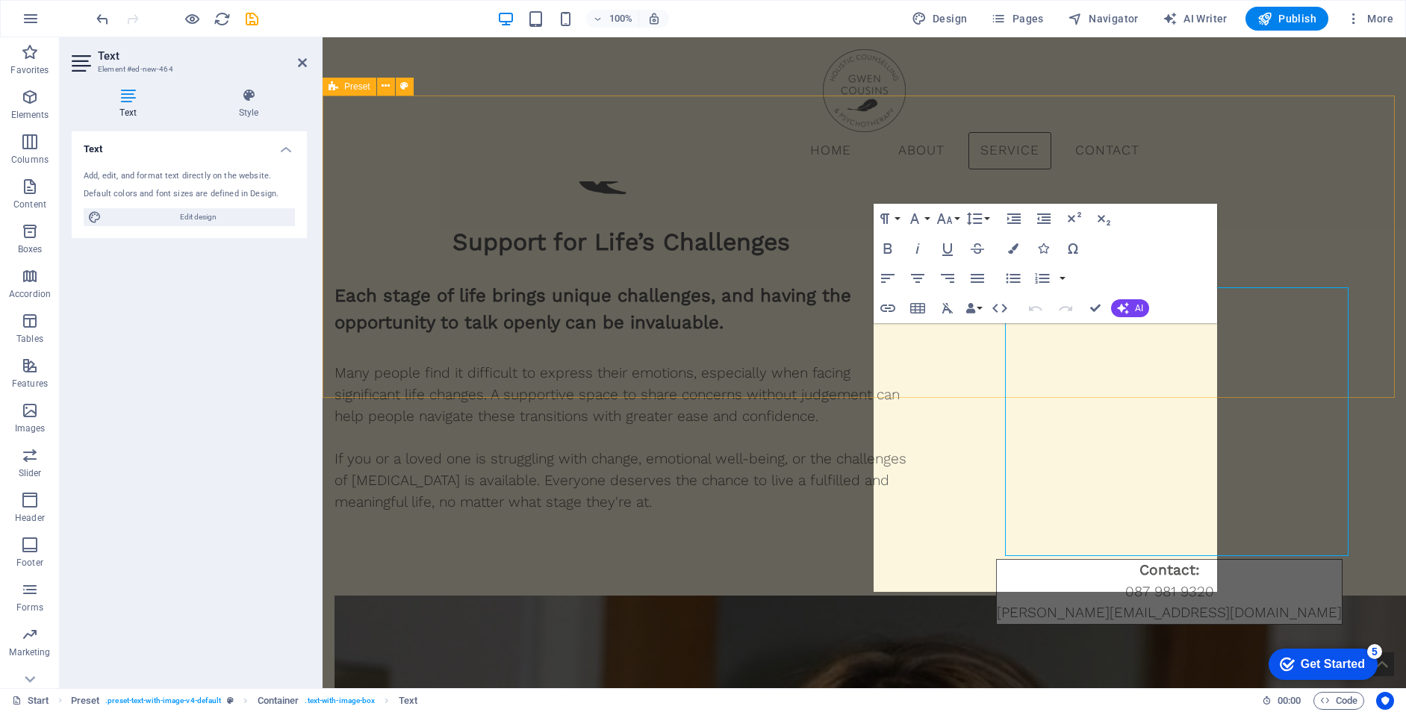
scroll to position [6561, 0]
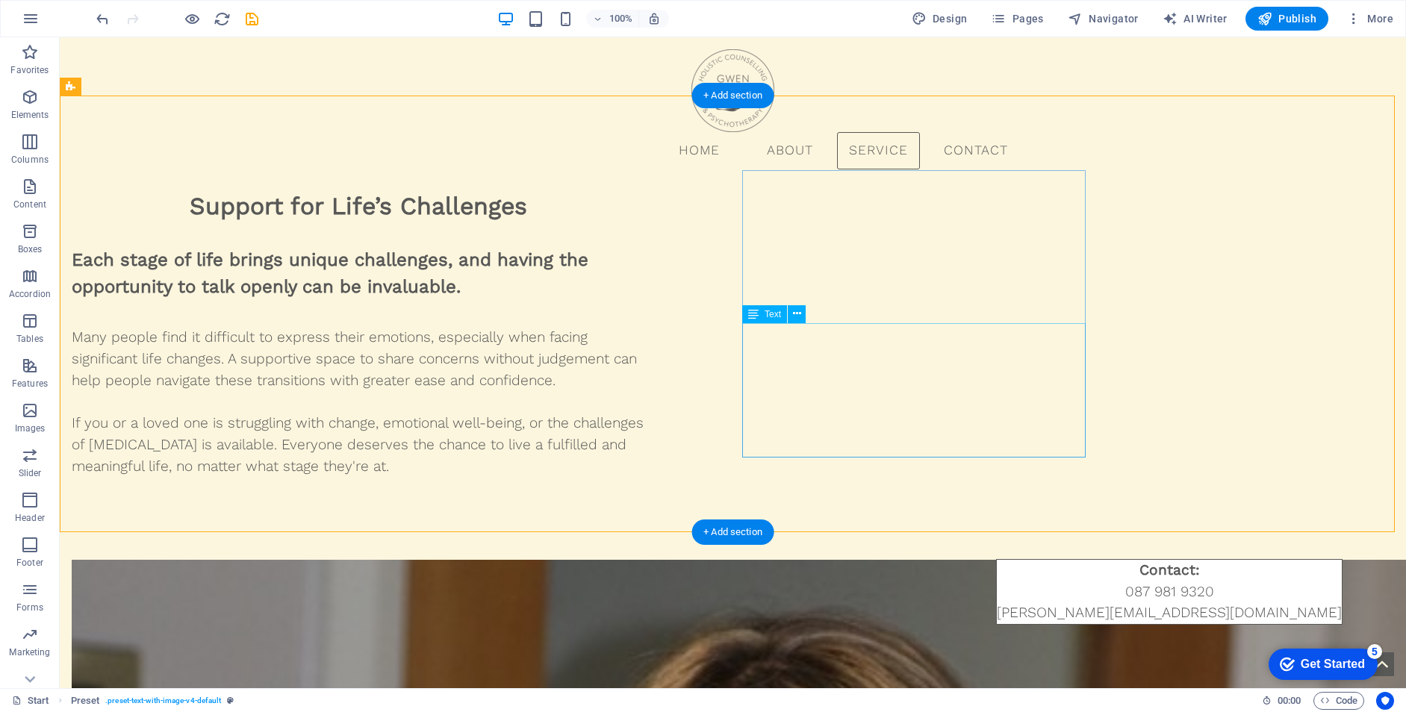
click at [799, 314] on icon at bounding box center [797, 314] width 8 height 16
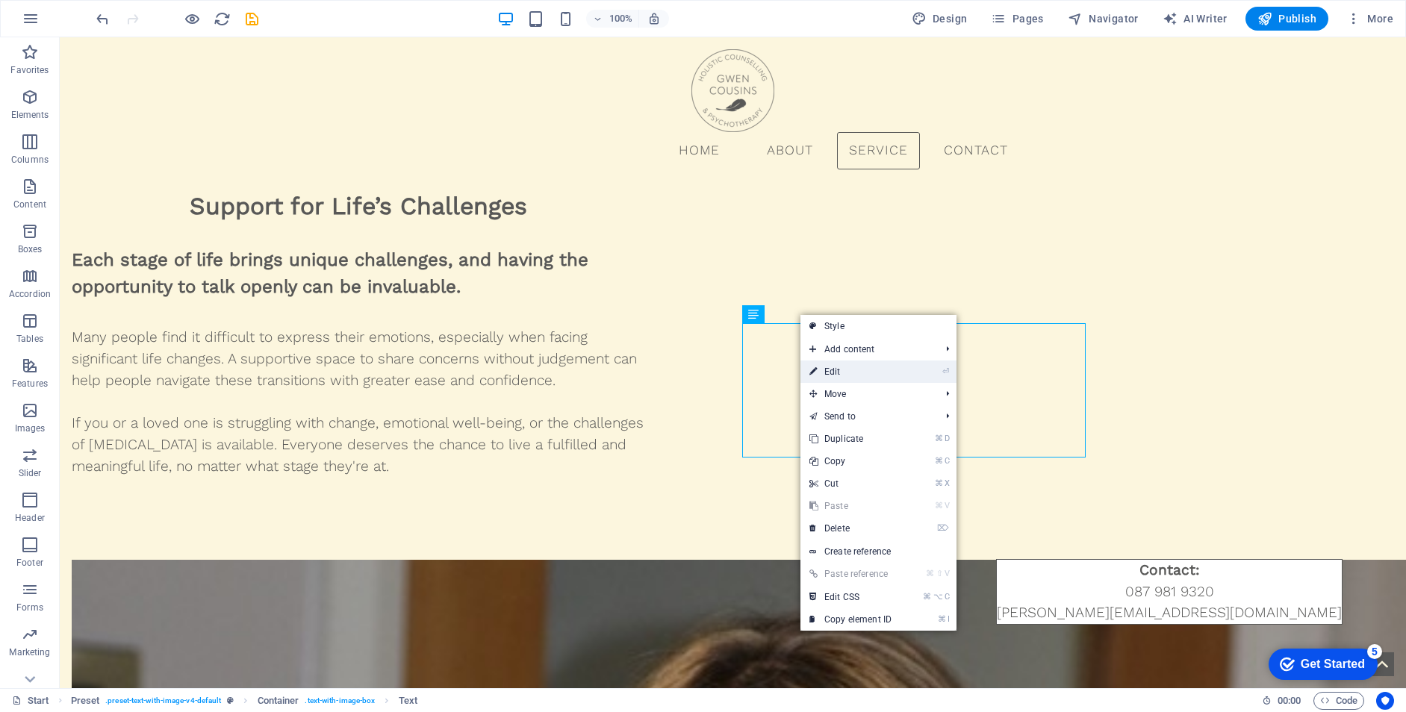
click at [851, 371] on link "⏎ Edit" at bounding box center [850, 372] width 100 height 22
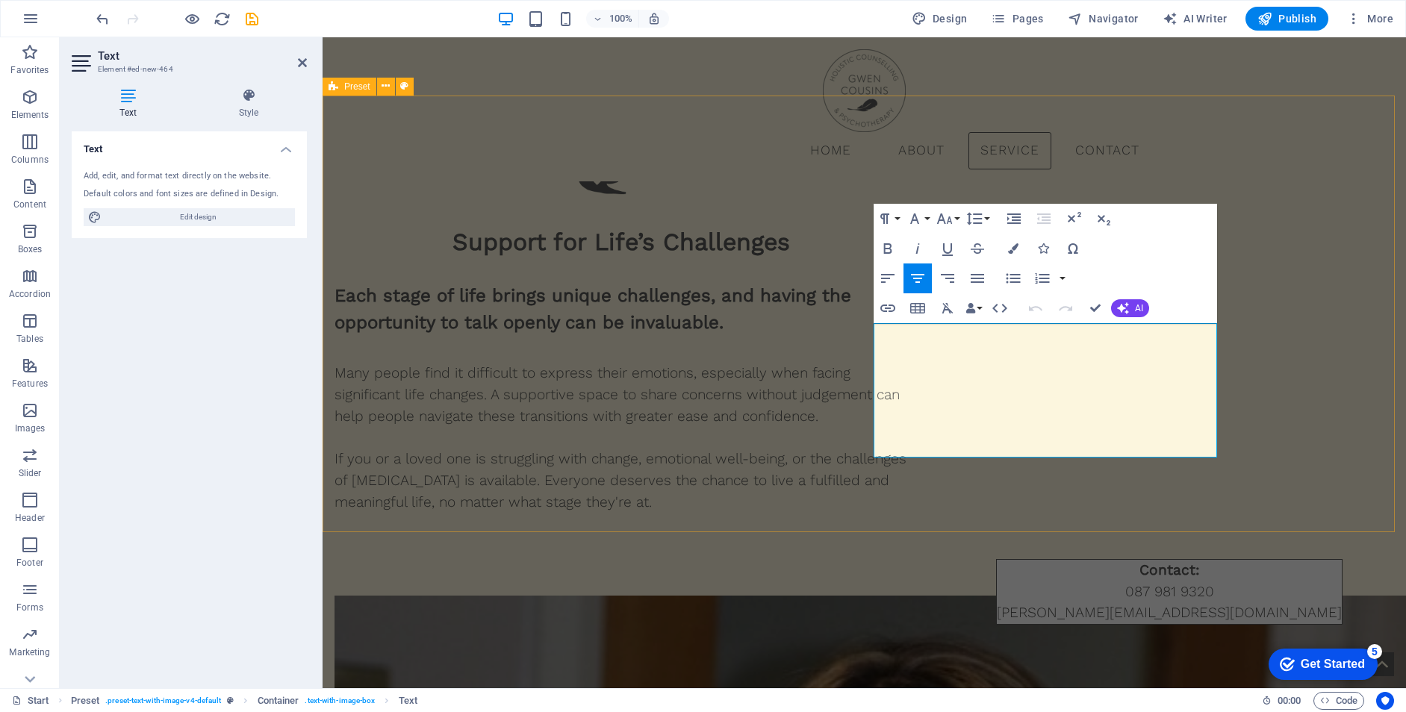
scroll to position [6561, 0]
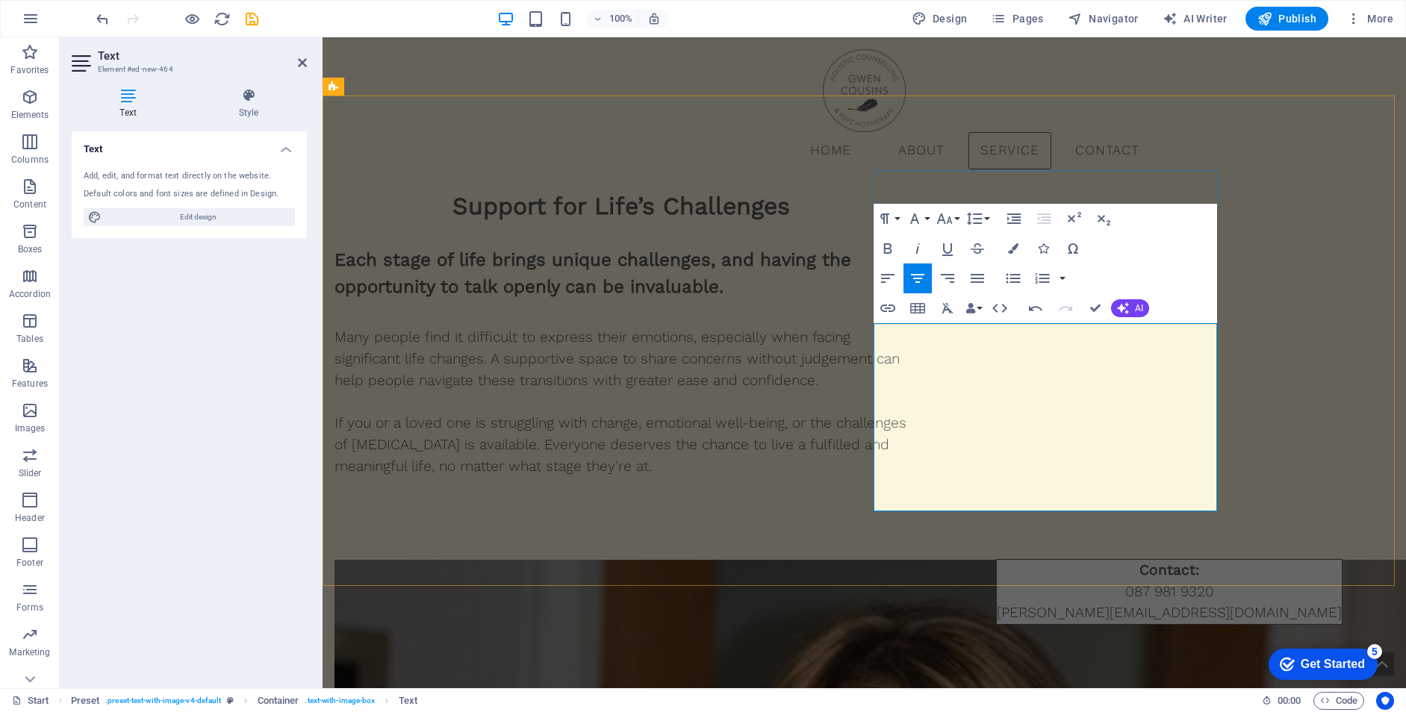
drag, startPoint x: 951, startPoint y: 494, endPoint x: 965, endPoint y: 496, distance: 15.0
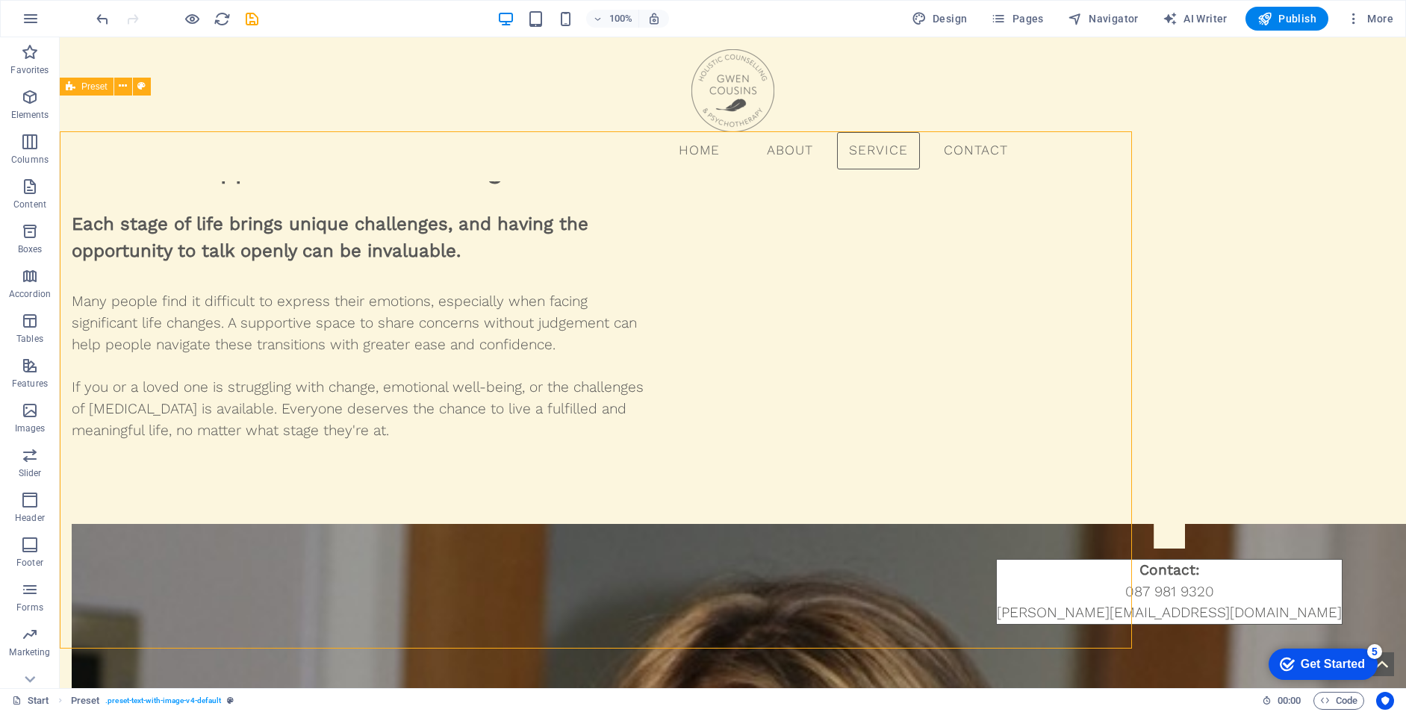
scroll to position [6525, 0]
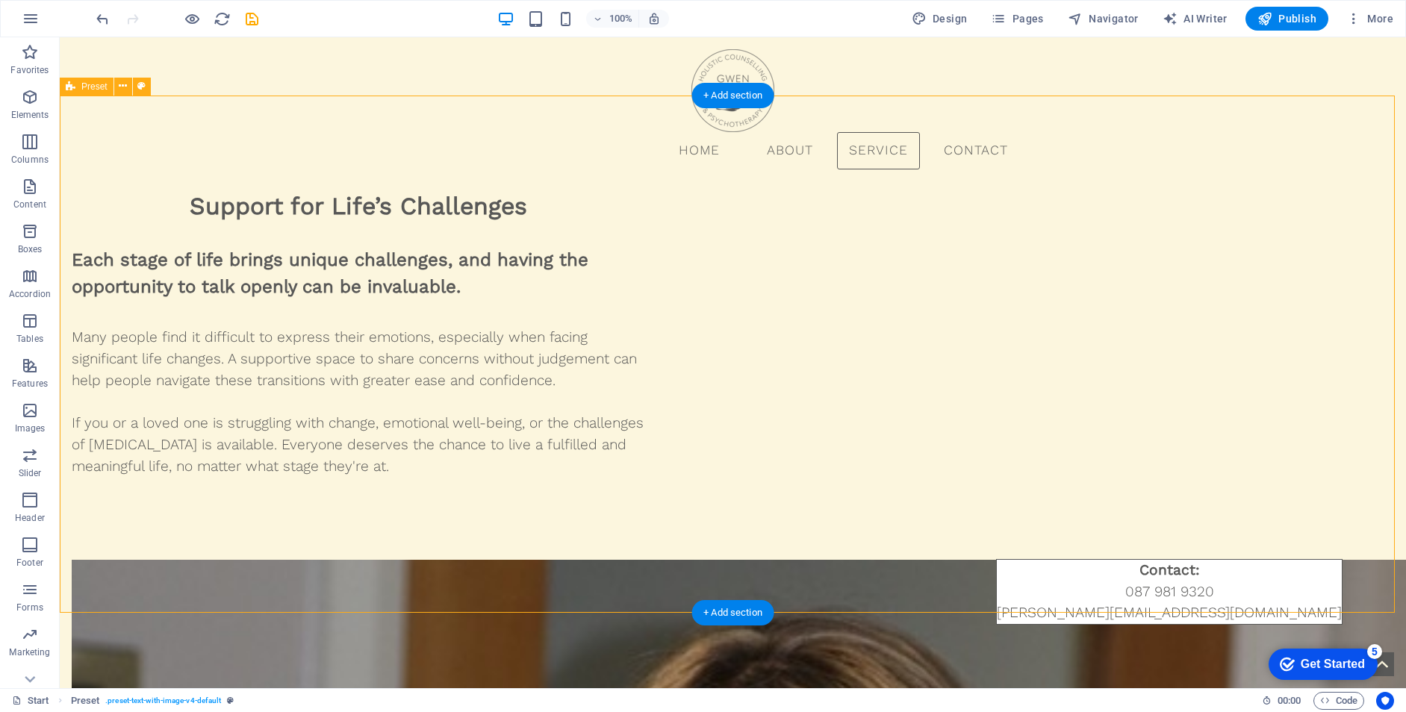
drag, startPoint x: 488, startPoint y: 377, endPoint x: 478, endPoint y: 379, distance: 10.0
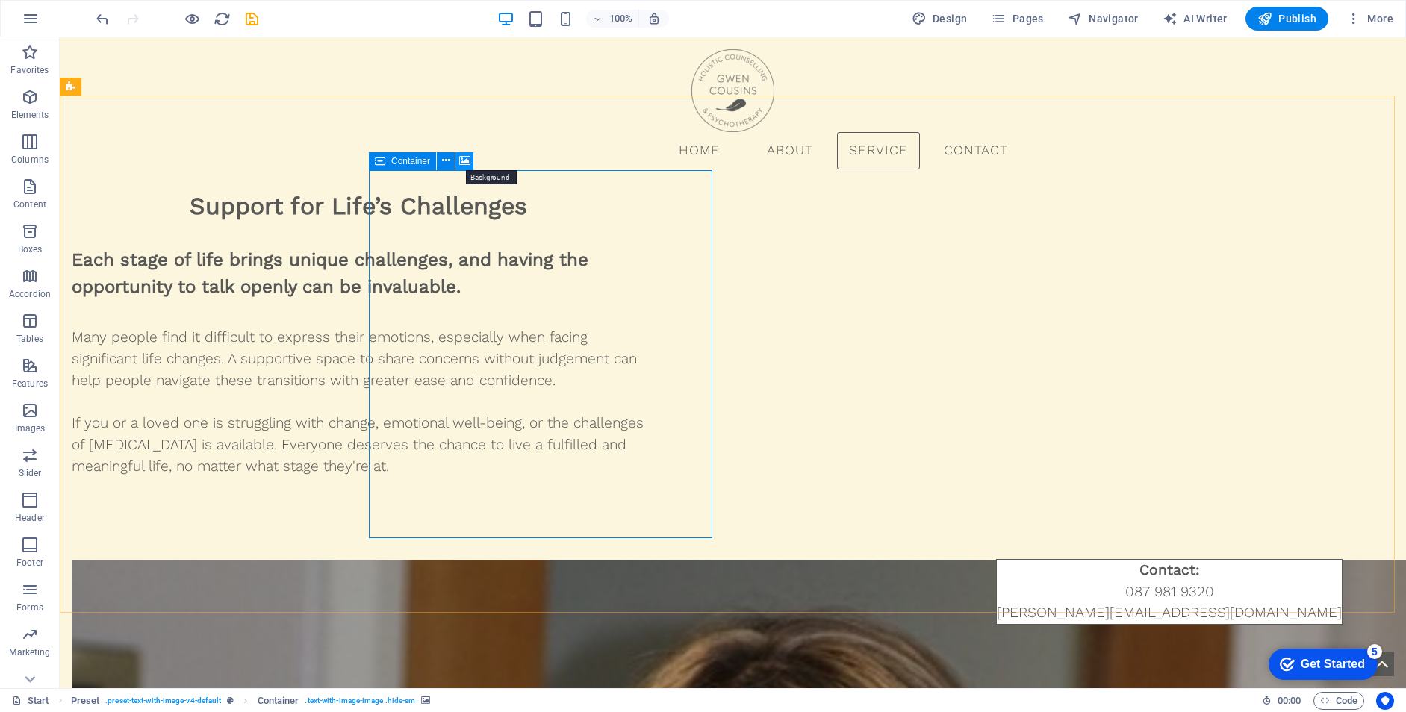
click at [468, 162] on icon at bounding box center [464, 161] width 11 height 16
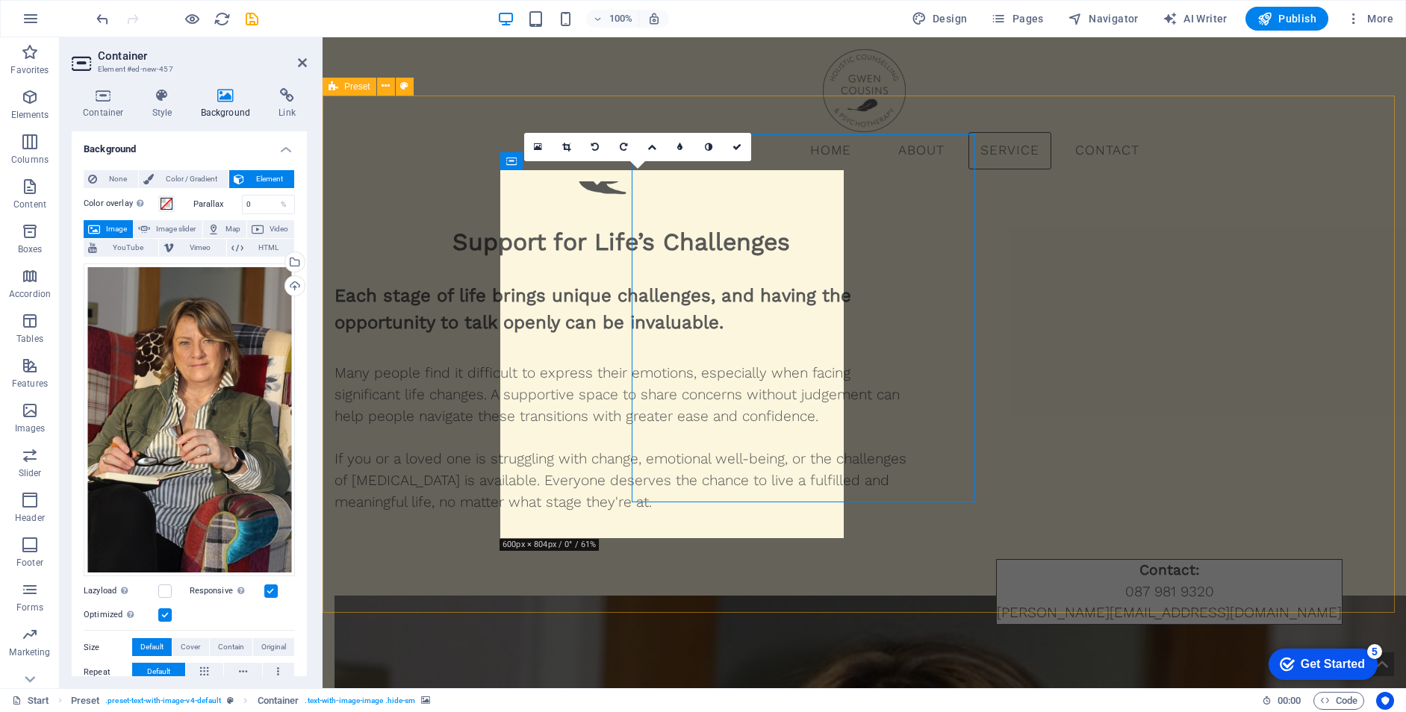
scroll to position [6561, 0]
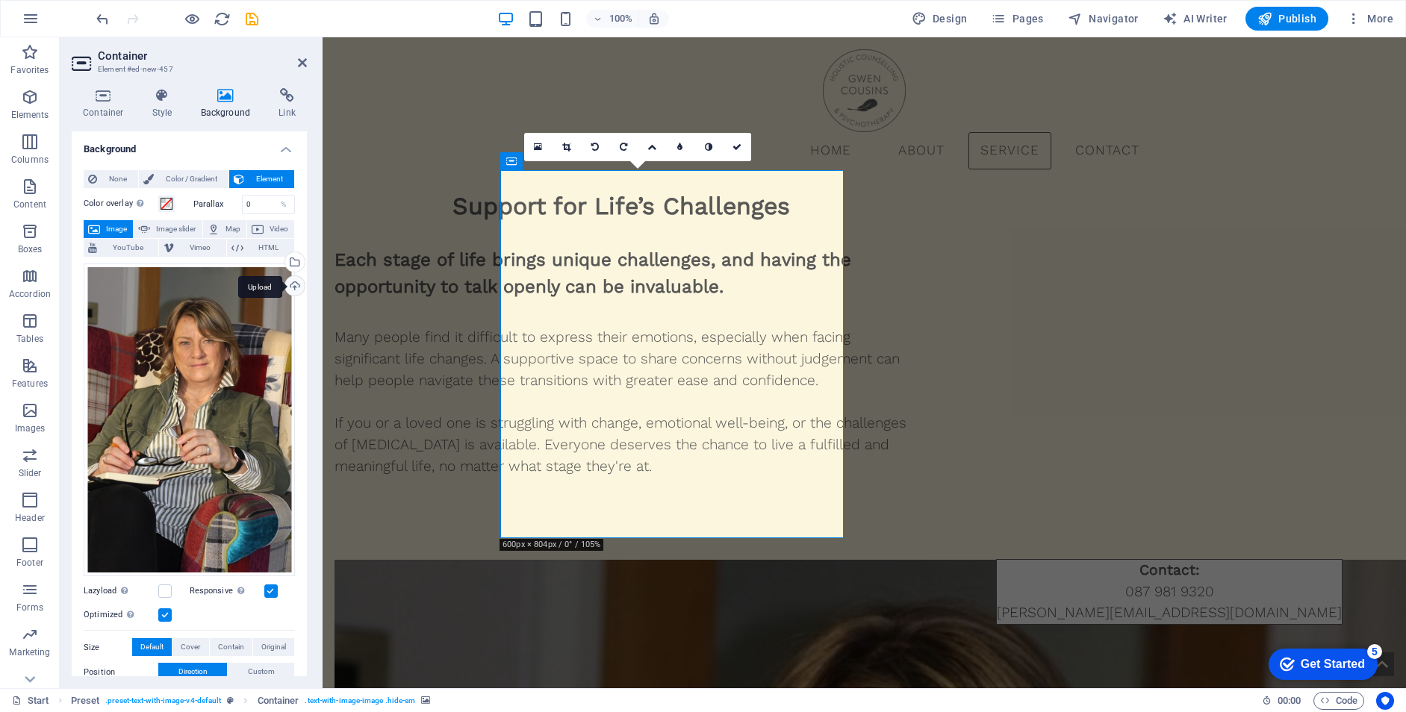
click at [297, 286] on div "Upload" at bounding box center [293, 287] width 22 height 22
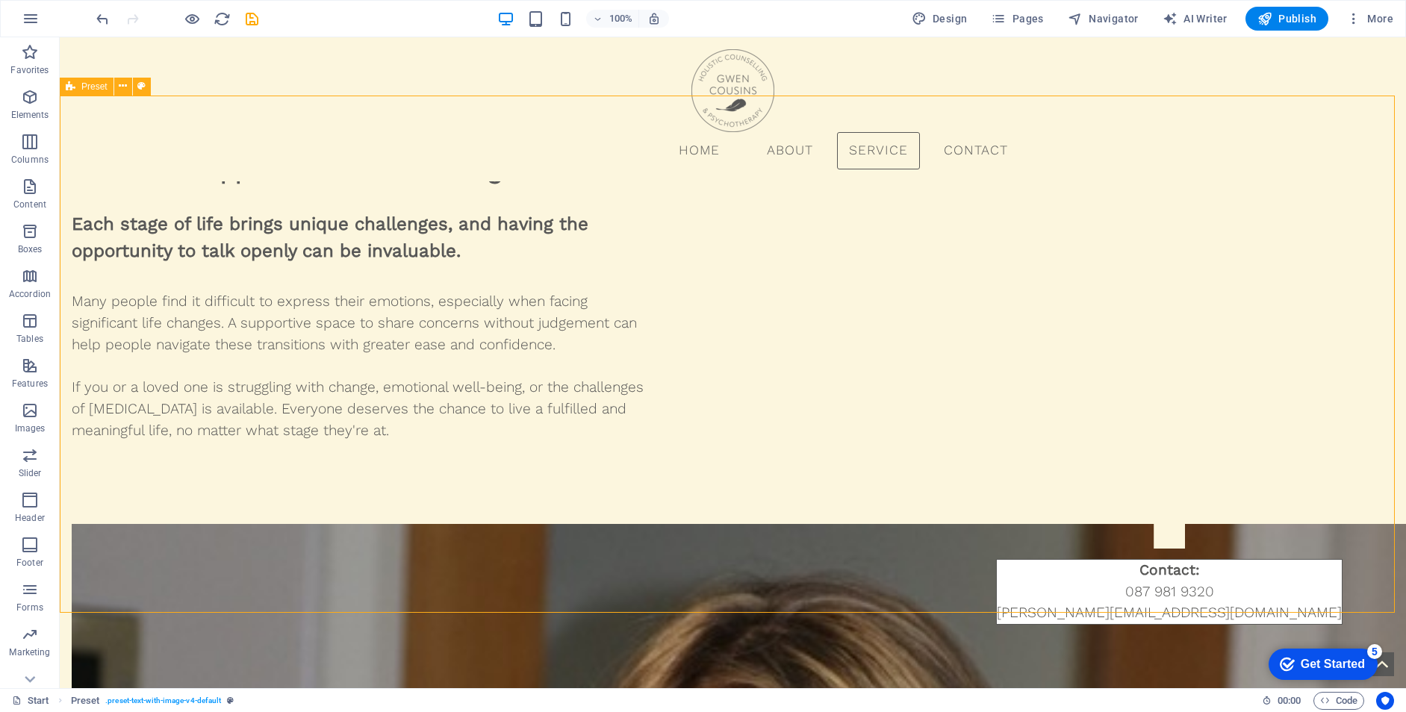
scroll to position [6525, 0]
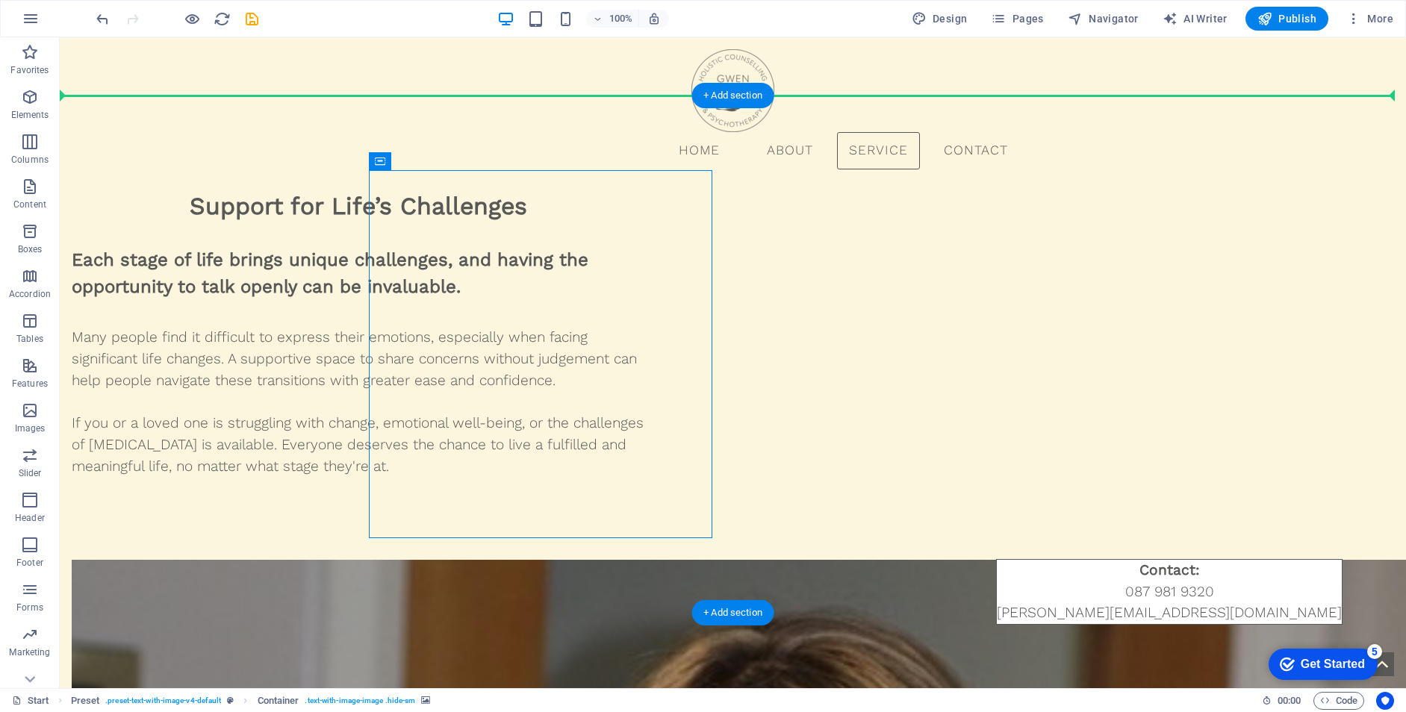
drag, startPoint x: 473, startPoint y: 197, endPoint x: 482, endPoint y: 159, distance: 39.1
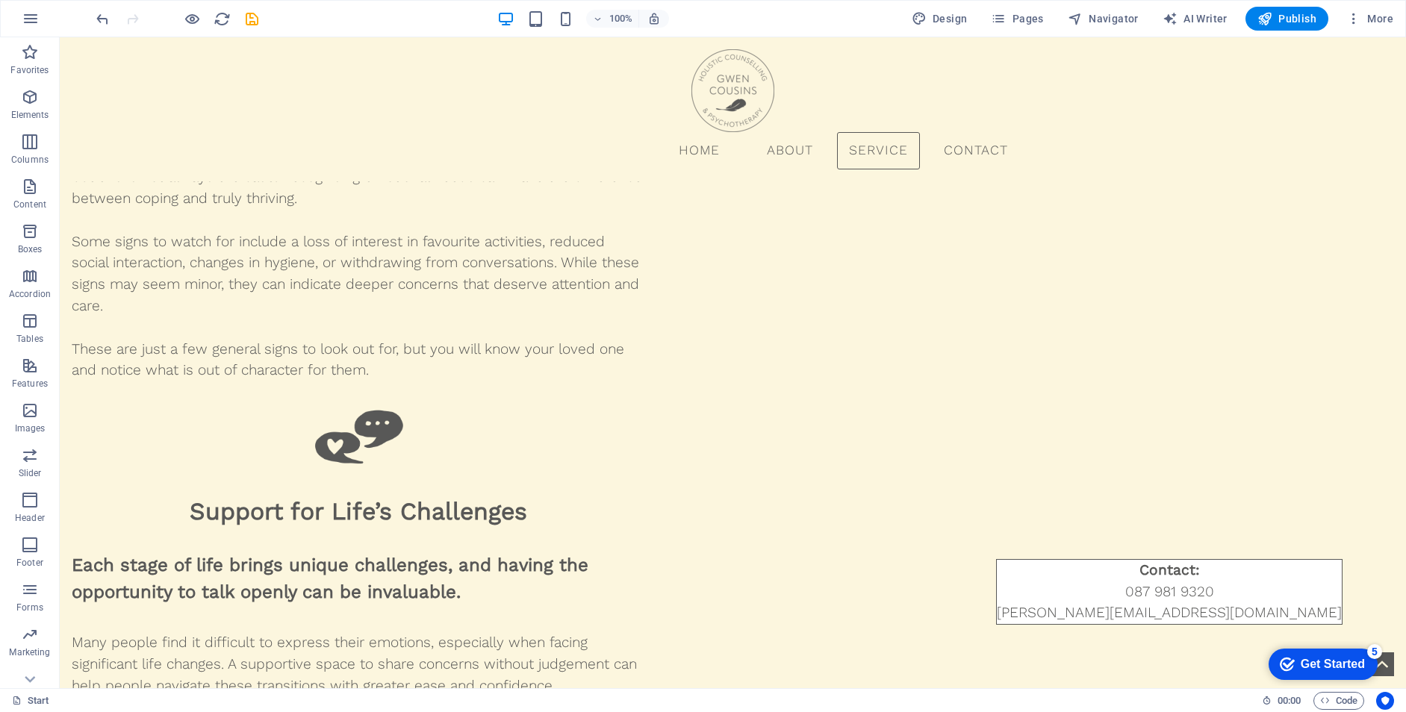
scroll to position [6155, 0]
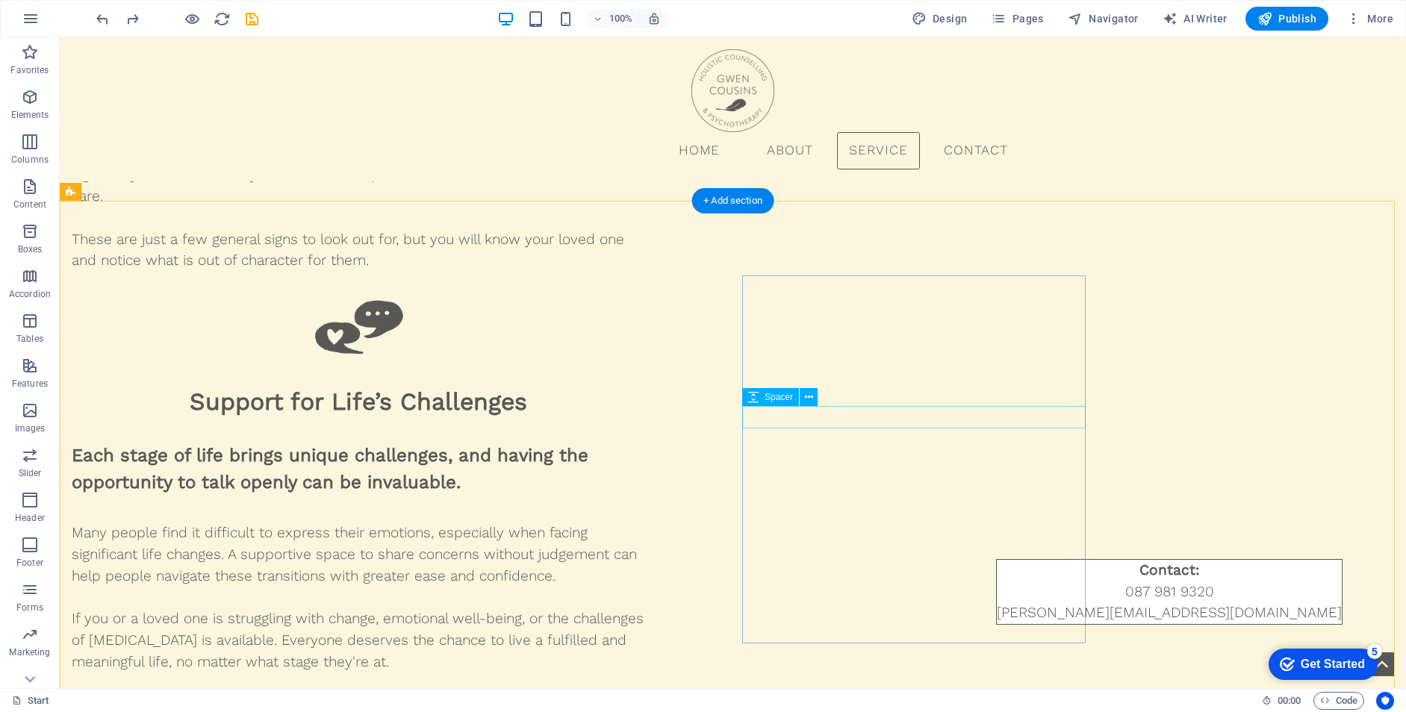
scroll to position [6450, 0]
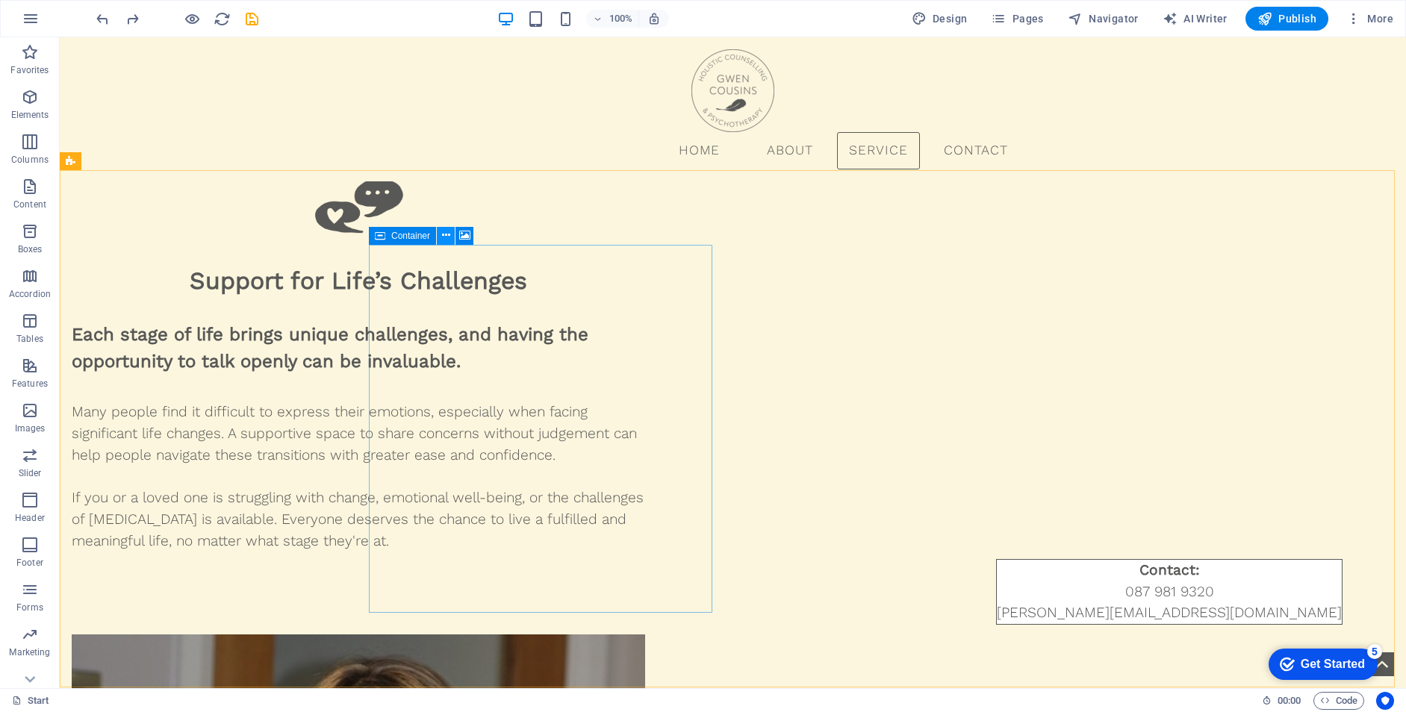
click at [447, 234] on icon at bounding box center [446, 236] width 8 height 16
click at [445, 236] on icon at bounding box center [446, 236] width 8 height 16
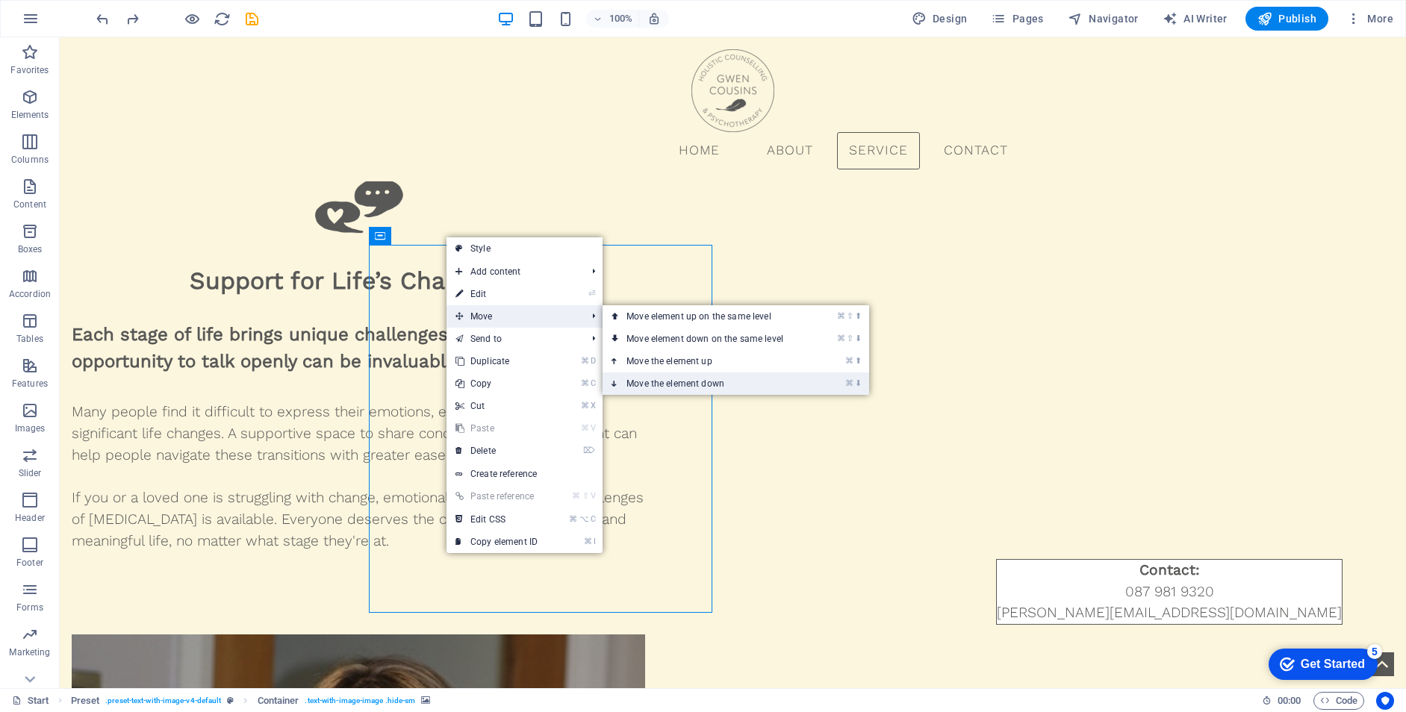
click at [671, 380] on link "⌘ ⬇ Move the element down" at bounding box center [708, 384] width 211 height 22
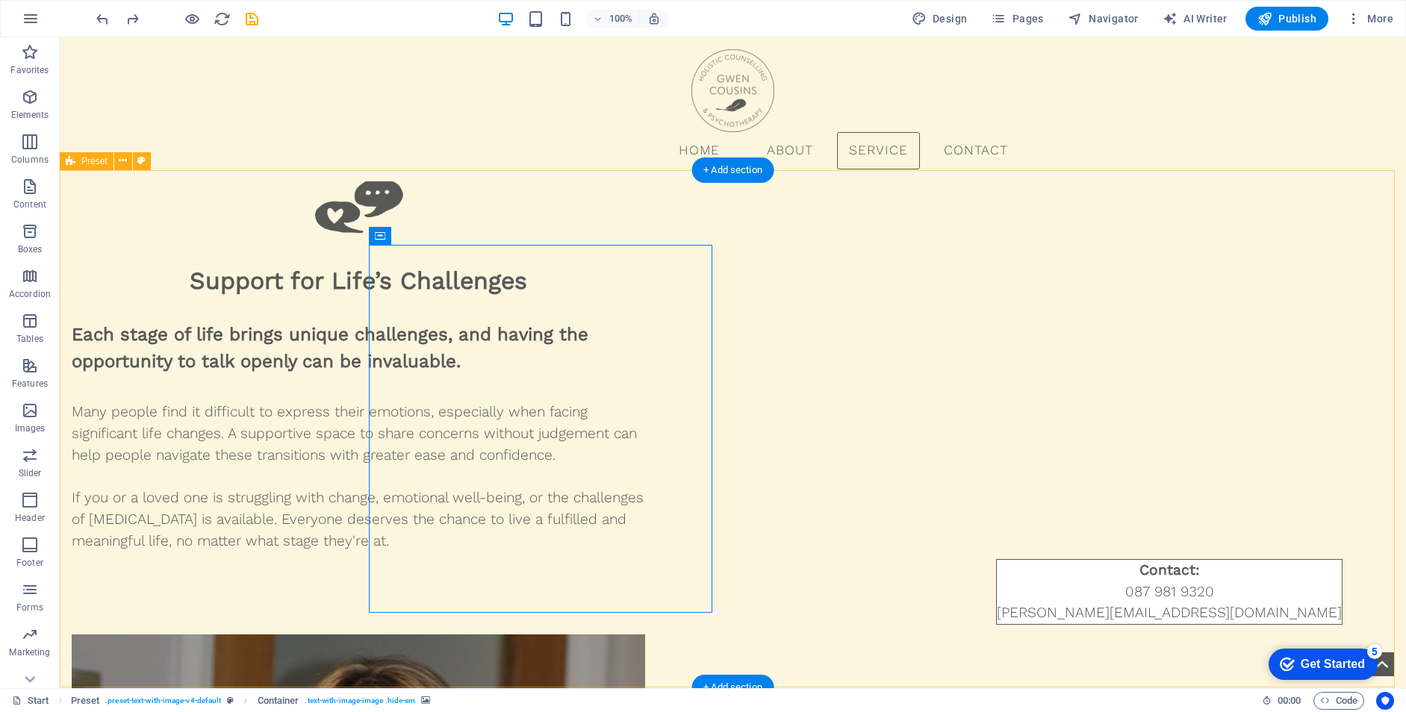
drag, startPoint x: 1200, startPoint y: 323, endPoint x: 1192, endPoint y: 325, distance: 8.3
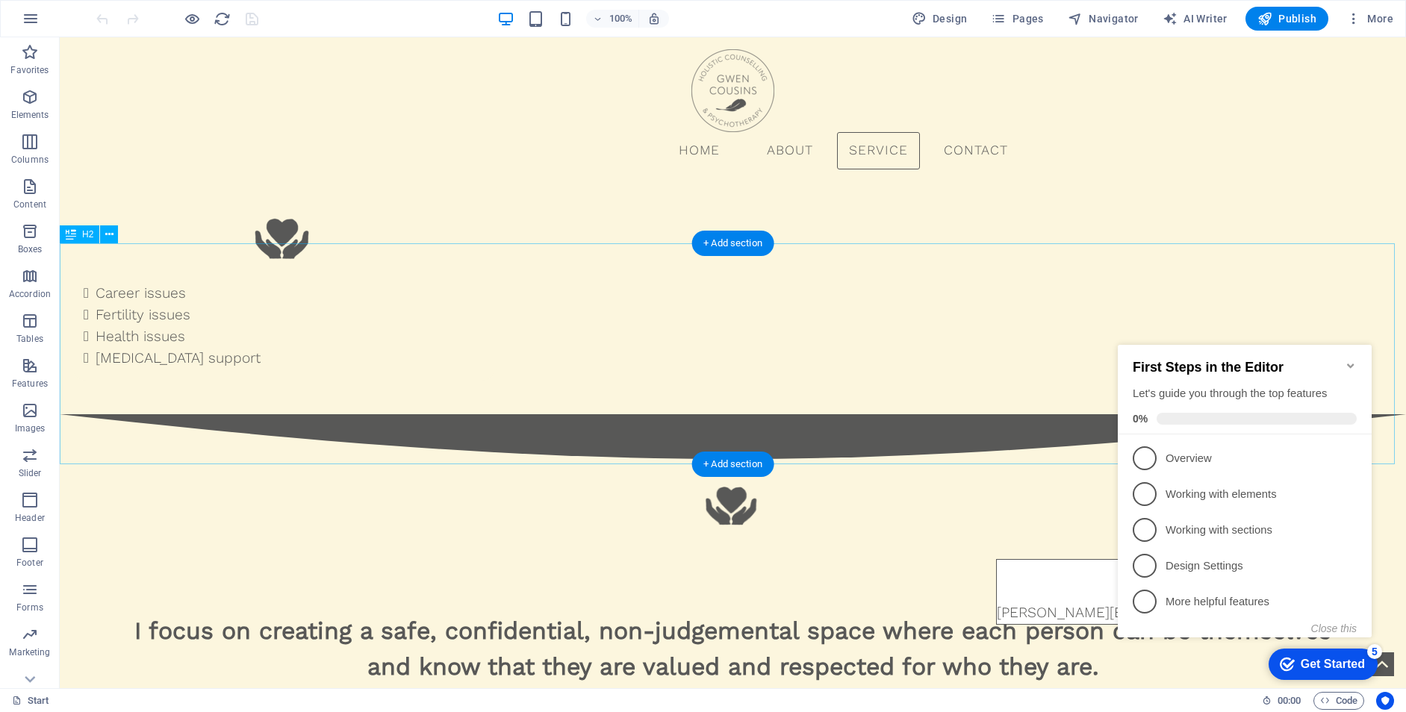
scroll to position [2258, 0]
